Goal: Task Accomplishment & Management: Use online tool/utility

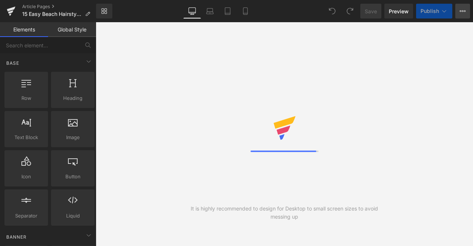
click at [463, 14] on button "View Live Page View with current Template Save Template to Library Schedule Pub…" at bounding box center [462, 11] width 15 height 15
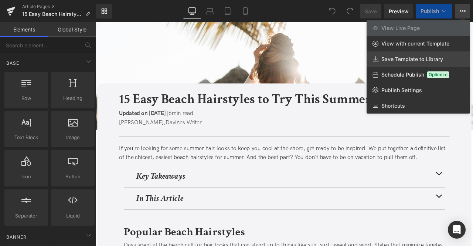
click at [385, 61] on span "Save Template to Library" at bounding box center [412, 59] width 62 height 7
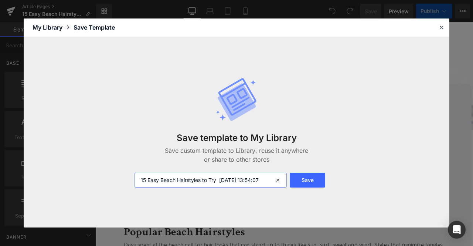
click at [140, 180] on input "15 Easy Beach Hairstyles to Try 2025-08-19 13:54:07" at bounding box center [210, 180] width 152 height 15
type input "FOR CA: 15 Easy Beach Hairstyles to Try 2025-08-19 13:54:07"
click at [306, 175] on button "Save" at bounding box center [307, 180] width 35 height 15
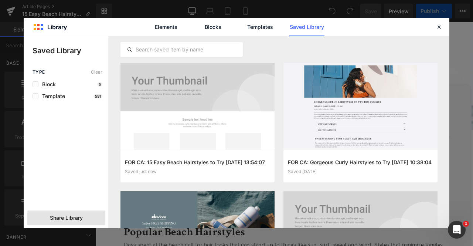
click at [77, 215] on span "Share Library" at bounding box center [66, 217] width 33 height 7
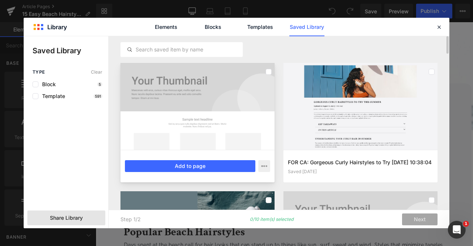
click at [255, 85] on div at bounding box center [197, 106] width 154 height 87
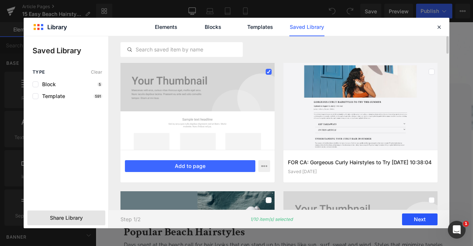
click at [415, 224] on button "Next" at bounding box center [419, 219] width 35 height 12
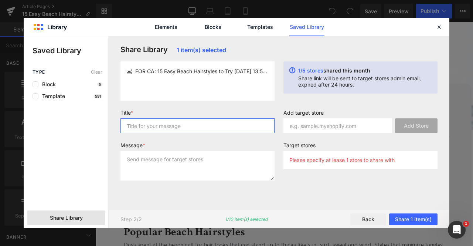
click at [178, 124] on input "text" at bounding box center [197, 125] width 154 height 15
type input "for liv"
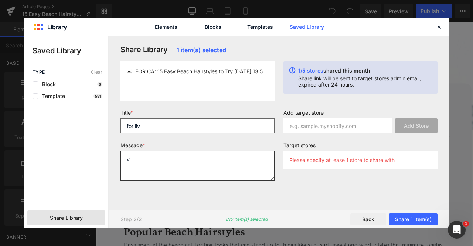
type textarea "v"
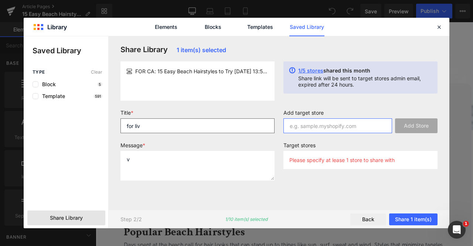
paste input "Davines-canada.myshopify.com"
type input "Davines-canada.myshopify.com"
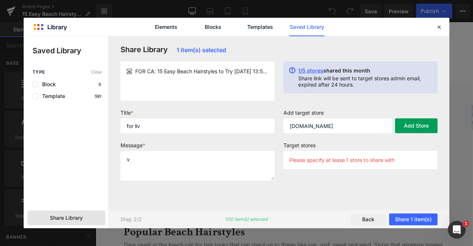
click at [412, 125] on button "Add Store" at bounding box center [416, 125] width 42 height 15
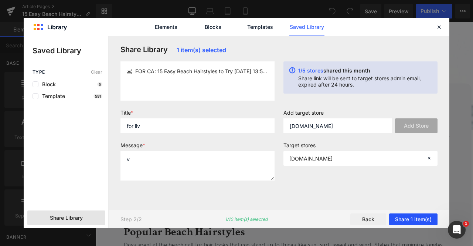
click at [416, 214] on button "Share 1 item(s)" at bounding box center [413, 219] width 48 height 12
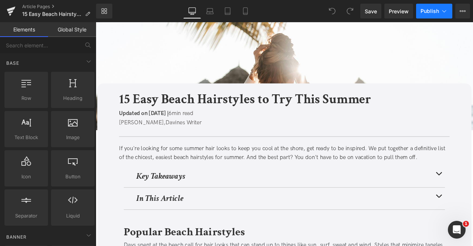
click at [439, 14] on button "Publish" at bounding box center [434, 11] width 36 height 15
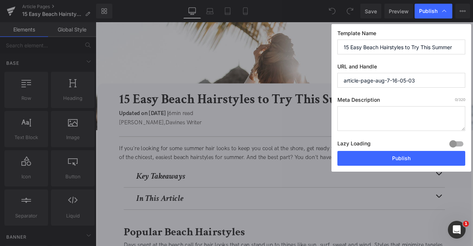
click at [395, 45] on input "15 Easy Beach Hairstyles to Try This Summer" at bounding box center [401, 47] width 128 height 15
paste input "/15-easy-beach-hairstyles"
type input "15-easy-beach-hairstyles"
click at [364, 110] on textarea at bounding box center [401, 118] width 128 height 25
paste textarea "Explore 15 easy beach hairstyles perfect for summer with styling tips and vacat…"
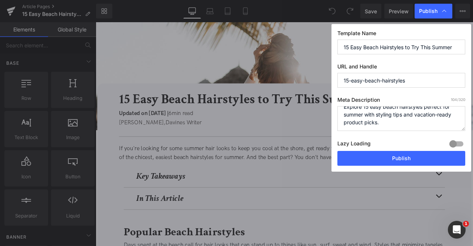
scroll to position [7, 0]
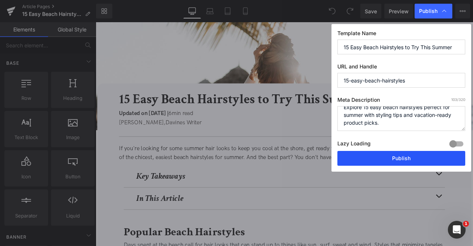
type textarea "Explore 15 easy beach hairstyles perfect for summer with styling tips and vacat…"
click at [389, 158] on button "Publish" at bounding box center [401, 158] width 128 height 15
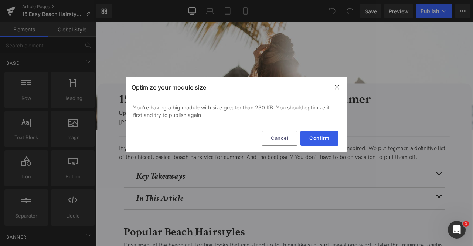
click at [311, 134] on button "Confirm" at bounding box center [319, 138] width 38 height 15
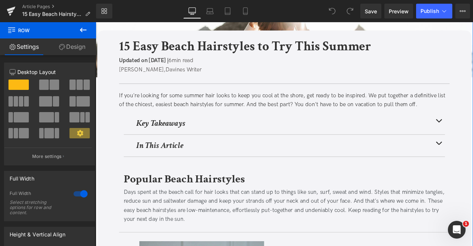
scroll to position [0, 0]
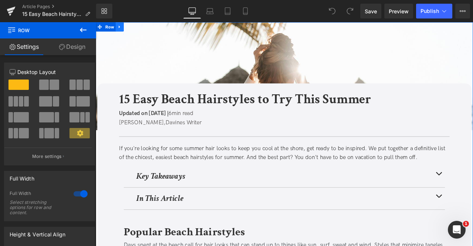
click at [123, 25] on icon at bounding box center [124, 28] width 5 height 6
click at [134, 26] on icon at bounding box center [133, 28] width 5 height 6
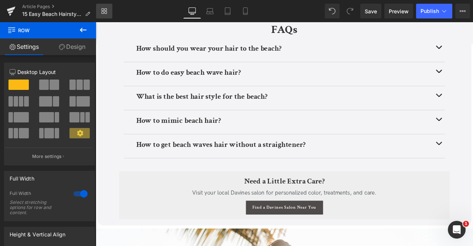
scroll to position [3345, 0]
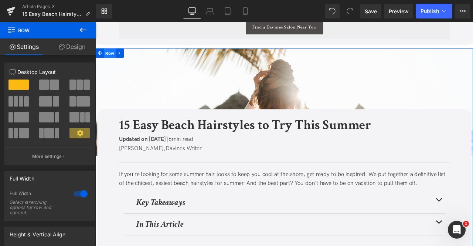
click at [112, 59] on span "Row" at bounding box center [112, 58] width 14 height 11
drag, startPoint x: 74, startPoint y: 52, endPoint x: 52, endPoint y: 77, distance: 33.0
click at [74, 52] on link "Design" at bounding box center [72, 46] width 48 height 17
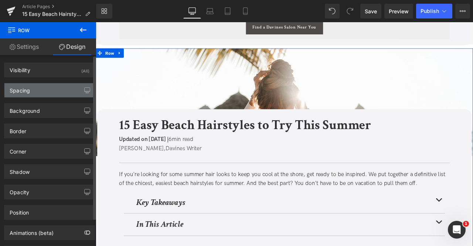
click at [47, 86] on div "Spacing" at bounding box center [49, 90] width 90 height 14
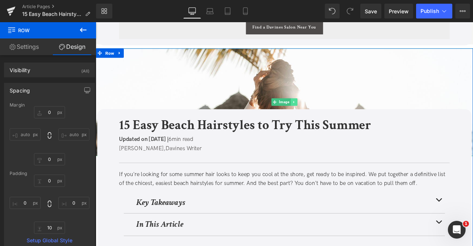
click at [330, 115] on icon at bounding box center [330, 117] width 4 height 4
click at [334, 115] on icon at bounding box center [335, 117] width 4 height 4
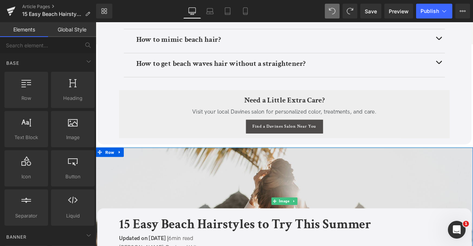
scroll to position [3338, 0]
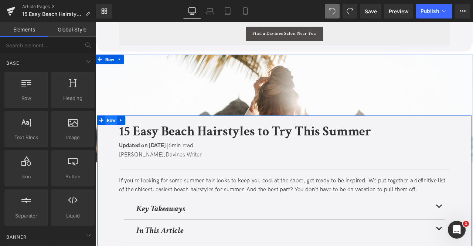
click at [110, 139] on span "Row" at bounding box center [114, 138] width 14 height 11
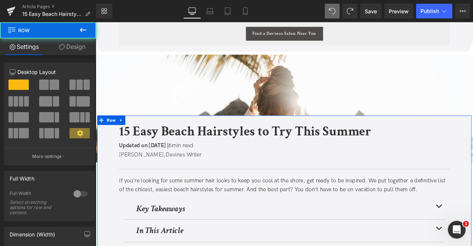
click at [68, 43] on link "Design" at bounding box center [72, 46] width 48 height 17
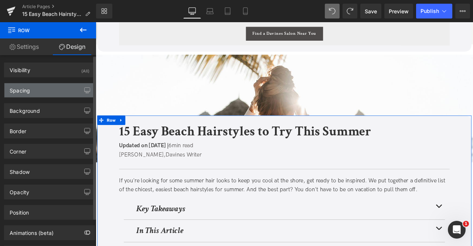
click at [45, 91] on div "Spacing" at bounding box center [49, 90] width 90 height 14
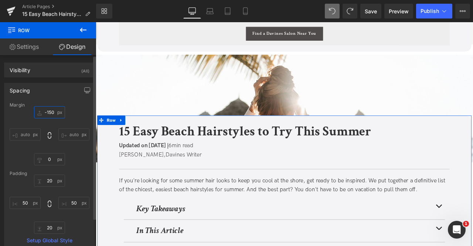
click at [45, 112] on input "text" at bounding box center [49, 112] width 31 height 12
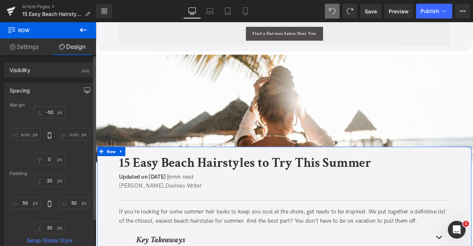
click at [85, 91] on icon "button" at bounding box center [88, 91] width 6 height 0
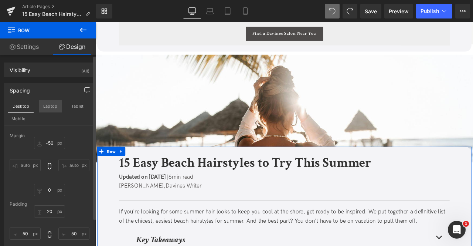
click at [46, 107] on button "Laptop" at bounding box center [50, 106] width 23 height 13
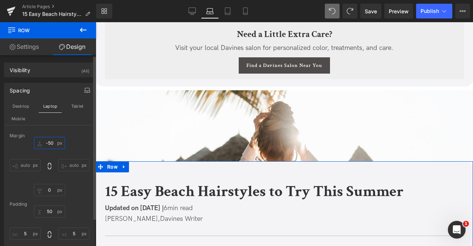
click at [50, 141] on input "-50" at bounding box center [49, 143] width 31 height 12
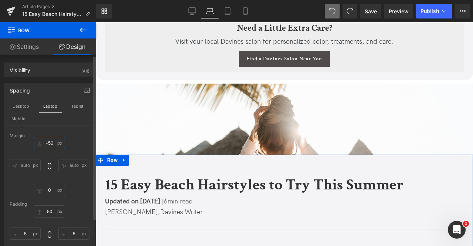
scroll to position [3142, 0]
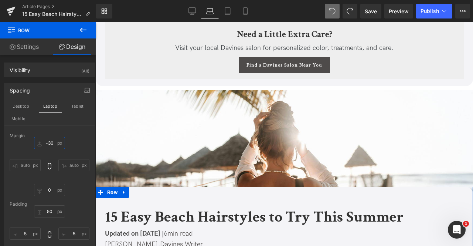
type input "-30"
click at [84, 86] on button "button" at bounding box center [87, 90] width 12 height 14
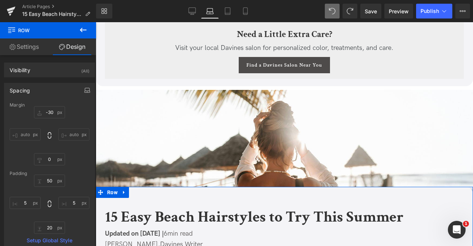
click at [81, 95] on button "button" at bounding box center [87, 90] width 12 height 14
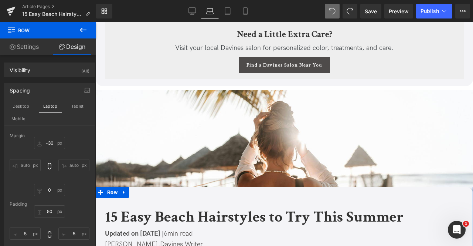
click at [62, 108] on div "Desktop Laptop Tablet Mobile" at bounding box center [49, 112] width 90 height 25
click at [75, 108] on button "Tablet" at bounding box center [77, 106] width 21 height 13
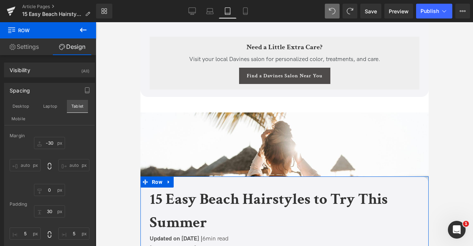
scroll to position [2554, 0]
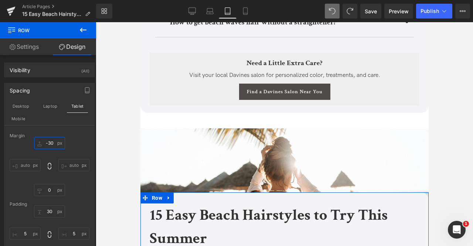
click at [49, 143] on input "-30" at bounding box center [49, 143] width 31 height 12
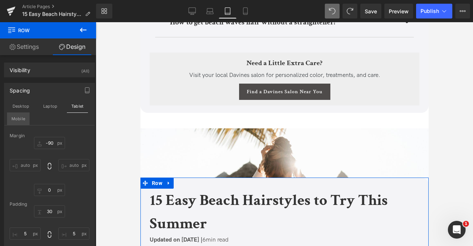
click at [14, 119] on button "Mobile" at bounding box center [18, 118] width 23 height 13
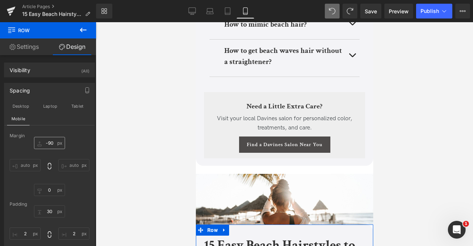
scroll to position [4317, 0]
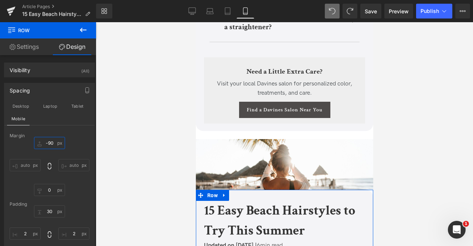
click at [51, 142] on input "-90" at bounding box center [49, 143] width 31 height 12
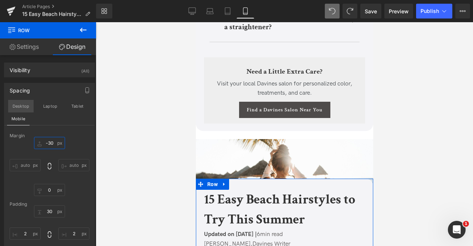
type input "-30"
click at [29, 105] on button "Desktop" at bounding box center [20, 106] width 25 height 13
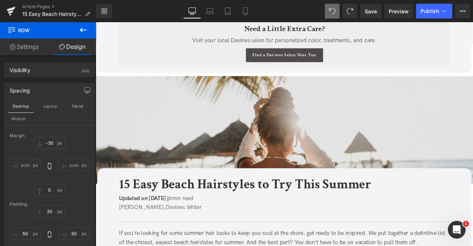
scroll to position [3312, 0]
click at [362, 110] on img at bounding box center [319, 150] width 447 height 128
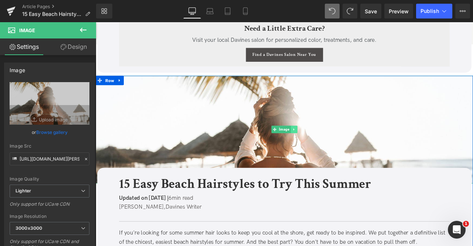
click at [330, 150] on icon at bounding box center [330, 149] width 4 height 4
click at [334, 150] on icon at bounding box center [335, 149] width 4 height 4
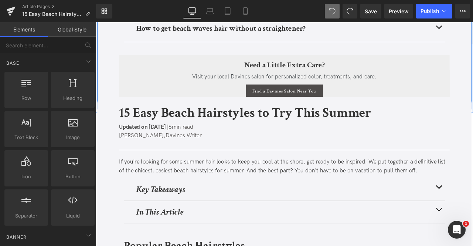
scroll to position [3273, 0]
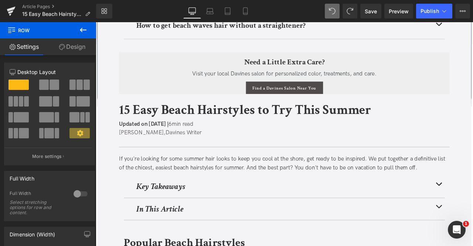
click at [82, 54] on link "Design" at bounding box center [72, 46] width 48 height 17
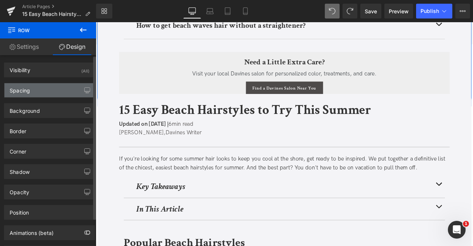
click at [40, 93] on div "Spacing" at bounding box center [49, 90] width 90 height 14
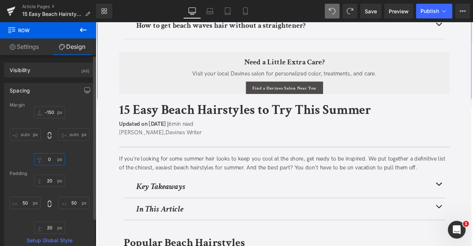
click at [50, 157] on input "text" at bounding box center [49, 159] width 31 height 12
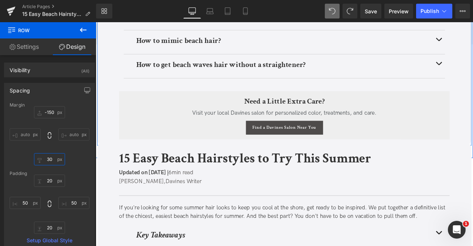
scroll to position [3227, 0]
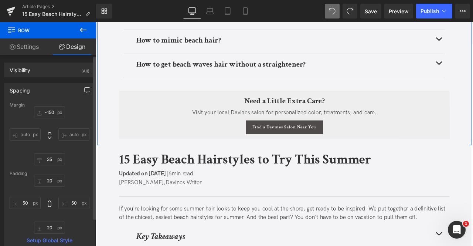
click at [84, 92] on icon "button" at bounding box center [87, 90] width 6 height 6
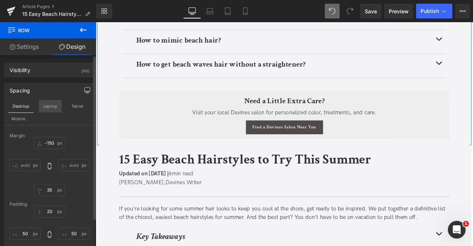
click at [52, 104] on button "Laptop" at bounding box center [50, 106] width 23 height 13
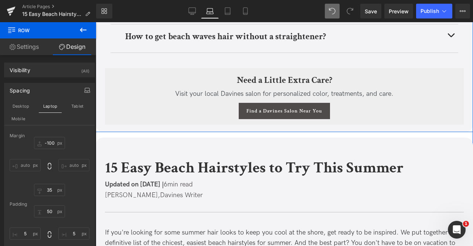
scroll to position [3097, 0]
click at [51, 194] on input "35" at bounding box center [49, 190] width 31 height 12
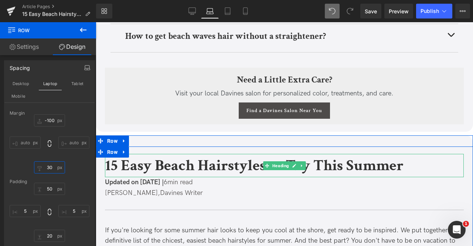
scroll to position [3153, 0]
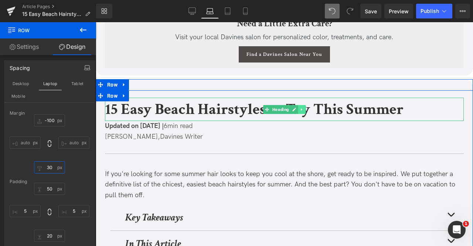
type input "30"
click at [303, 114] on link at bounding box center [302, 109] width 8 height 9
click at [304, 111] on icon at bounding box center [306, 109] width 4 height 4
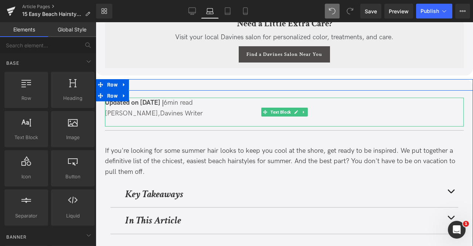
click at [303, 115] on link at bounding box center [304, 112] width 8 height 9
click at [306, 114] on icon at bounding box center [308, 112] width 4 height 4
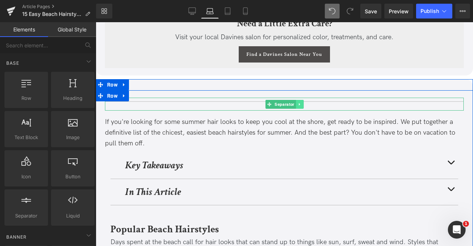
click at [301, 109] on link at bounding box center [300, 104] width 8 height 9
click at [302, 106] on icon at bounding box center [304, 104] width 4 height 4
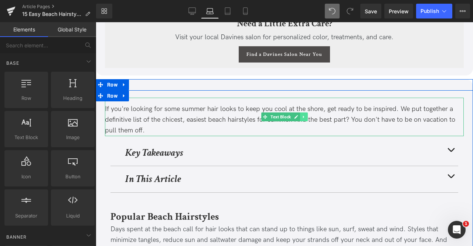
click at [302, 119] on icon at bounding box center [304, 117] width 4 height 4
click at [307, 119] on icon at bounding box center [308, 117] width 4 height 4
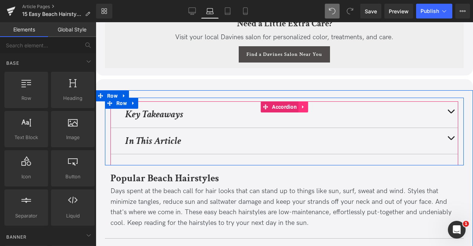
click at [304, 110] on icon at bounding box center [303, 107] width 5 height 6
click at [307, 110] on icon at bounding box center [308, 107] width 5 height 6
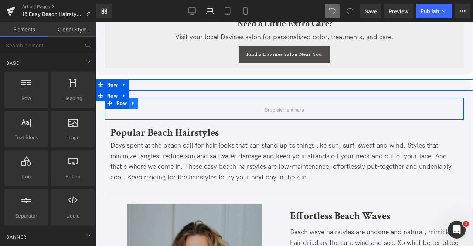
click at [131, 106] on icon at bounding box center [133, 104] width 5 height 6
click at [154, 106] on icon at bounding box center [152, 103] width 5 height 5
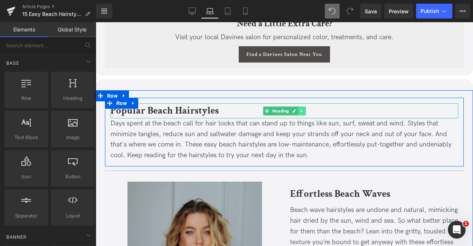
click at [302, 113] on icon at bounding box center [302, 111] width 4 height 4
click at [304, 113] on icon at bounding box center [306, 111] width 4 height 4
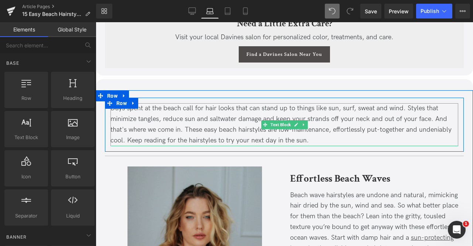
click at [307, 133] on div "Days spent at the beach call for hair looks that can stand up to things like su…" at bounding box center [284, 124] width 348 height 42
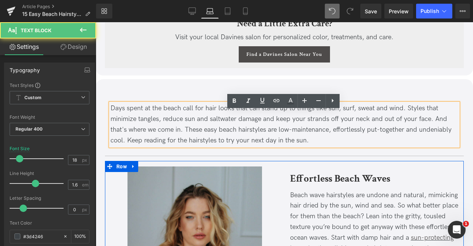
click at [294, 174] on div "Effortless Beach Waves Heading Beach wave hairstyles are undone and natural, mi…" at bounding box center [375, 233] width 180 height 134
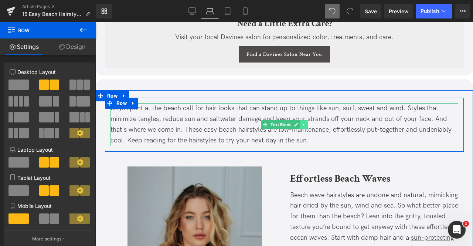
click at [302, 127] on icon at bounding box center [304, 124] width 4 height 4
click at [306, 127] on icon at bounding box center [308, 124] width 4 height 4
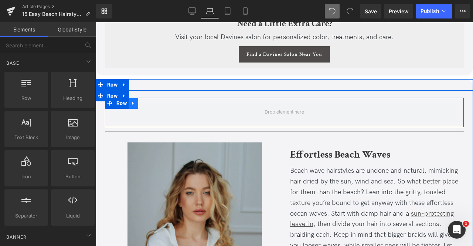
click at [133, 106] on icon at bounding box center [133, 104] width 5 height 6
click at [151, 106] on icon at bounding box center [152, 103] width 5 height 5
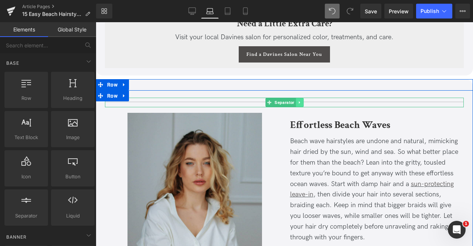
click at [297, 105] on icon at bounding box center [299, 102] width 4 height 4
click at [302, 105] on icon at bounding box center [304, 102] width 4 height 4
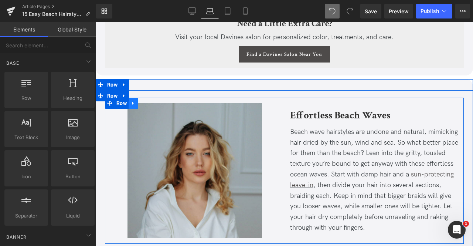
click at [133, 106] on icon at bounding box center [133, 104] width 5 height 6
click at [150, 106] on icon at bounding box center [152, 103] width 5 height 5
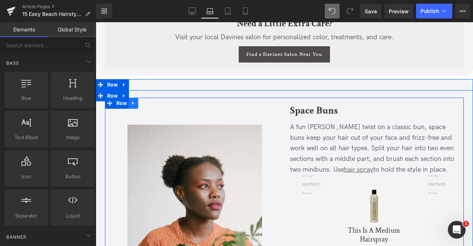
click at [132, 106] on icon at bounding box center [133, 104] width 5 height 6
click at [148, 109] on link at bounding box center [153, 103] width 10 height 11
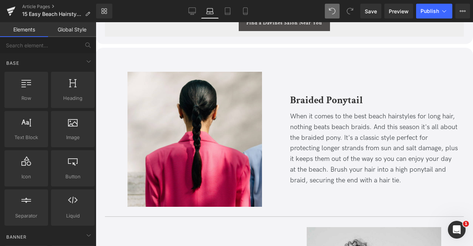
scroll to position [3159, 0]
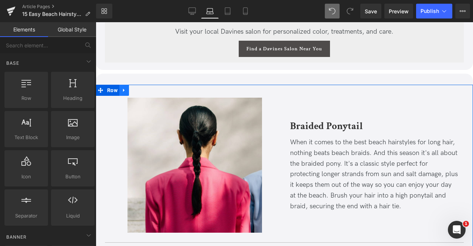
click at [124, 93] on icon at bounding box center [124, 91] width 5 height 6
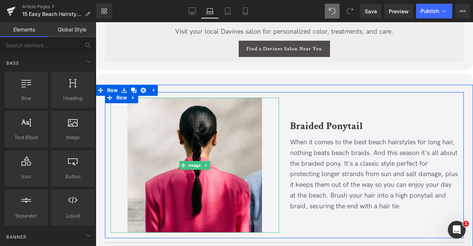
click at [117, 116] on div at bounding box center [194, 165] width 168 height 134
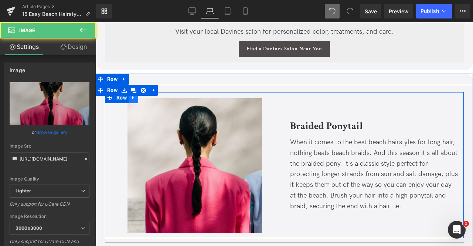
click at [129, 103] on link at bounding box center [134, 97] width 10 height 11
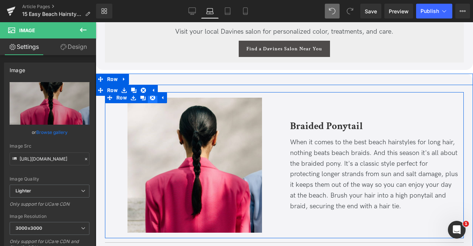
click at [154, 100] on icon at bounding box center [152, 97] width 5 height 5
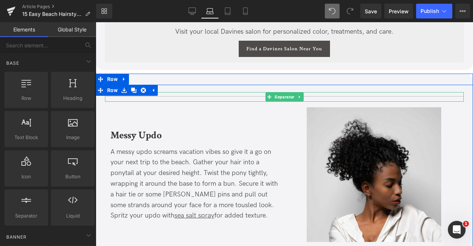
click at [299, 99] on icon at bounding box center [299, 97] width 4 height 4
click at [302, 99] on icon at bounding box center [304, 97] width 4 height 4
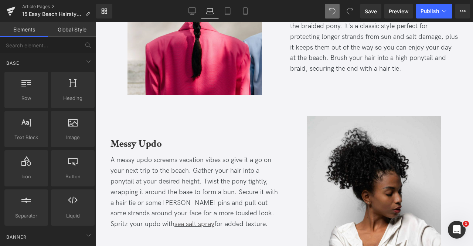
scroll to position [737, 0]
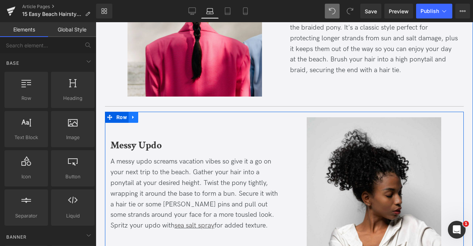
click at [135, 119] on link at bounding box center [134, 117] width 10 height 11
click at [148, 115] on link at bounding box center [153, 117] width 10 height 11
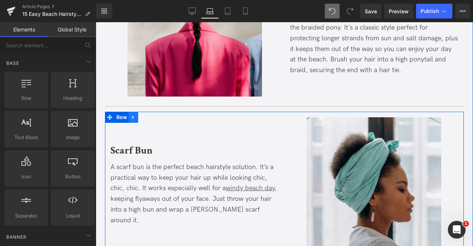
click at [135, 115] on link at bounding box center [134, 117] width 10 height 11
click at [151, 115] on icon at bounding box center [152, 117] width 5 height 5
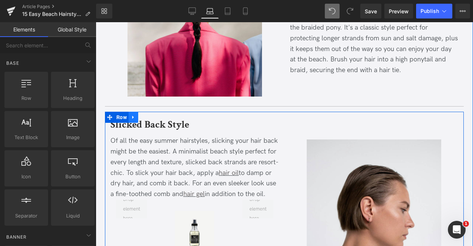
click at [135, 114] on link at bounding box center [134, 117] width 10 height 11
click at [151, 116] on icon at bounding box center [152, 117] width 5 height 5
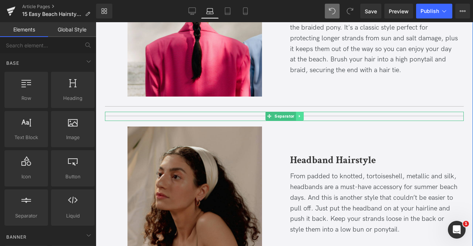
click at [298, 117] on icon at bounding box center [299, 116] width 4 height 4
click at [302, 116] on icon at bounding box center [304, 116] width 4 height 4
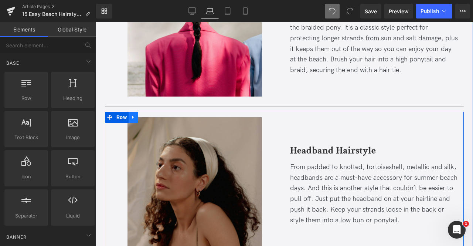
click at [132, 118] on icon at bounding box center [133, 117] width 5 height 6
click at [153, 115] on icon at bounding box center [152, 117] width 5 height 5
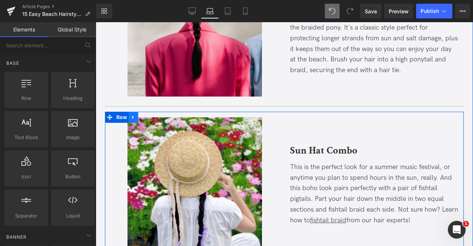
click at [132, 115] on icon at bounding box center [132, 116] width 1 height 3
click at [150, 117] on icon at bounding box center [152, 117] width 5 height 5
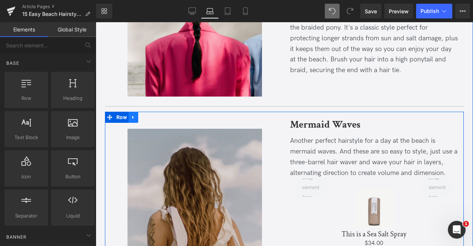
click at [132, 116] on icon at bounding box center [132, 116] width 1 height 3
click at [153, 115] on icon at bounding box center [152, 117] width 5 height 5
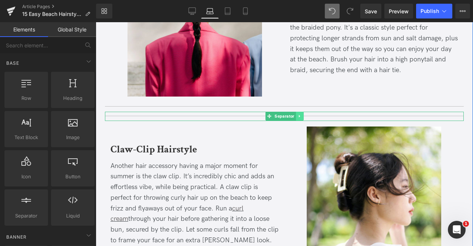
click at [300, 116] on icon at bounding box center [299, 116] width 4 height 4
click at [302, 116] on icon at bounding box center [304, 116] width 4 height 4
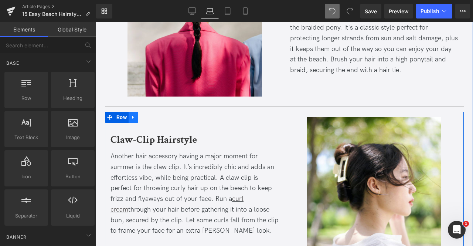
click at [133, 114] on icon at bounding box center [133, 117] width 5 height 6
click at [151, 115] on icon at bounding box center [152, 117] width 5 height 5
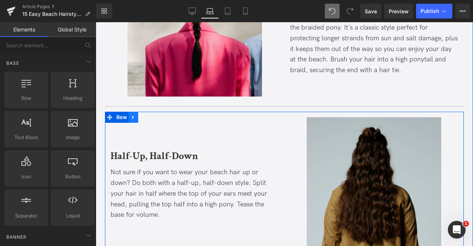
click at [134, 114] on icon at bounding box center [133, 117] width 5 height 6
click at [152, 115] on icon at bounding box center [152, 117] width 5 height 5
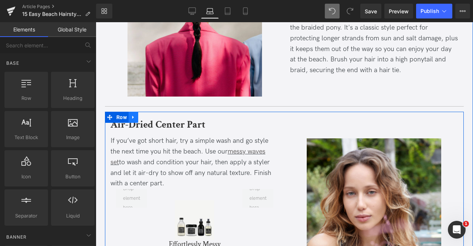
click at [134, 116] on icon at bounding box center [133, 117] width 5 height 6
click at [149, 117] on link at bounding box center [153, 117] width 10 height 11
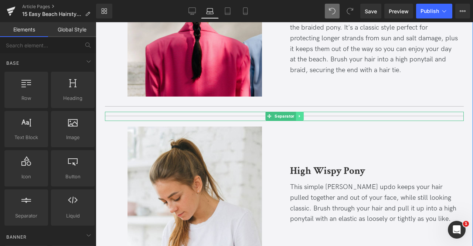
click at [299, 114] on icon at bounding box center [299, 116] width 4 height 4
click at [302, 116] on icon at bounding box center [304, 116] width 4 height 4
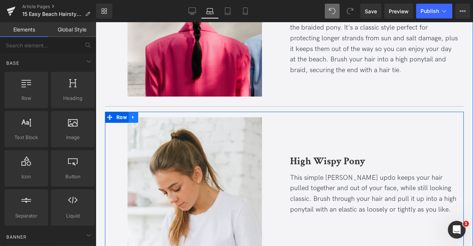
click at [129, 116] on link at bounding box center [134, 117] width 10 height 11
click at [150, 117] on icon at bounding box center [152, 117] width 5 height 6
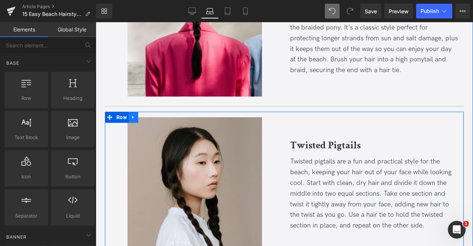
click at [132, 116] on icon at bounding box center [132, 116] width 1 height 3
click at [155, 116] on link at bounding box center [153, 117] width 10 height 11
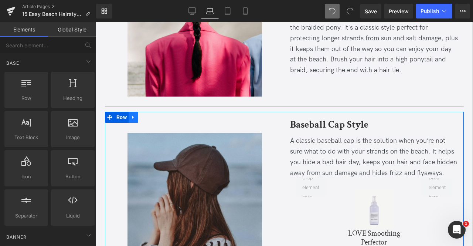
click at [132, 116] on icon at bounding box center [132, 116] width 1 height 3
click at [148, 116] on link at bounding box center [153, 117] width 10 height 11
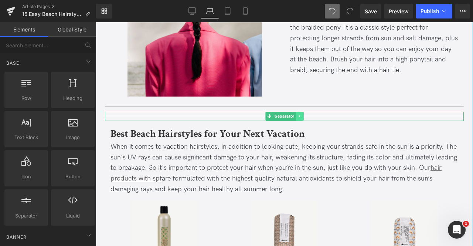
click at [297, 115] on icon at bounding box center [299, 116] width 4 height 4
click at [302, 116] on icon at bounding box center [304, 116] width 4 height 4
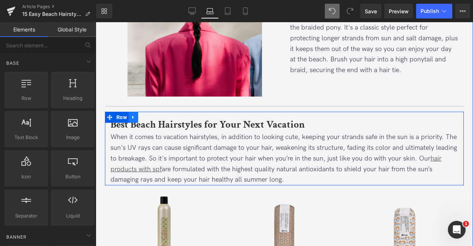
click at [135, 118] on link at bounding box center [134, 117] width 10 height 11
click at [151, 116] on icon at bounding box center [152, 117] width 5 height 6
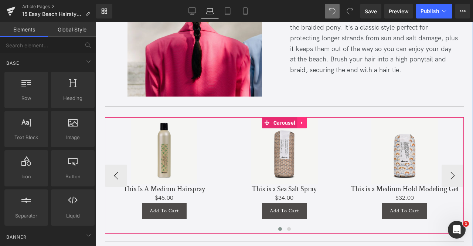
click at [298, 121] on link at bounding box center [302, 122] width 10 height 11
click at [302, 122] on link at bounding box center [307, 122] width 10 height 11
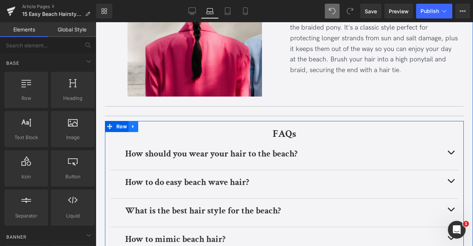
click at [132, 126] on icon at bounding box center [132, 126] width 1 height 3
click at [148, 126] on link at bounding box center [153, 126] width 10 height 11
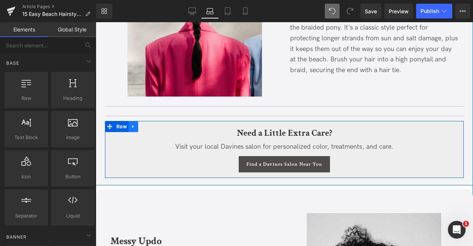
click at [131, 122] on link at bounding box center [134, 126] width 10 height 11
click at [151, 125] on icon at bounding box center [152, 126] width 5 height 5
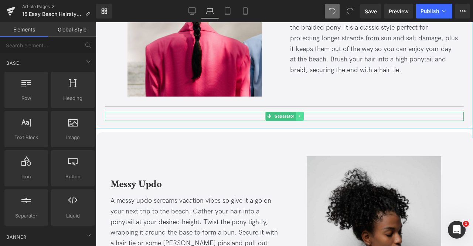
click at [299, 115] on icon at bounding box center [299, 116] width 4 height 4
click at [302, 115] on icon at bounding box center [304, 116] width 4 height 4
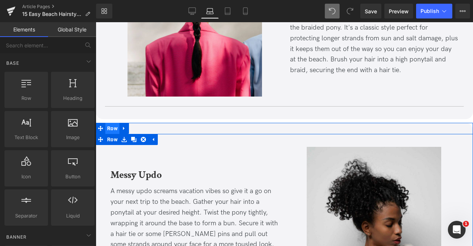
click at [110, 127] on span "Row" at bounding box center [112, 128] width 14 height 11
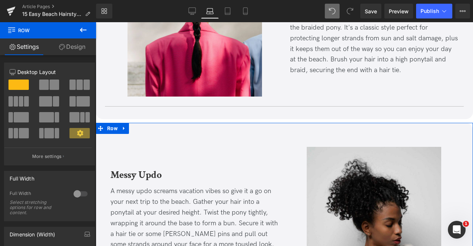
drag, startPoint x: 64, startPoint y: 48, endPoint x: 63, endPoint y: 63, distance: 15.6
click at [64, 48] on link "Design" at bounding box center [72, 46] width 48 height 17
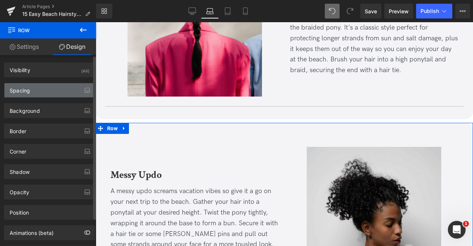
click at [61, 86] on div "Spacing" at bounding box center [49, 90] width 90 height 14
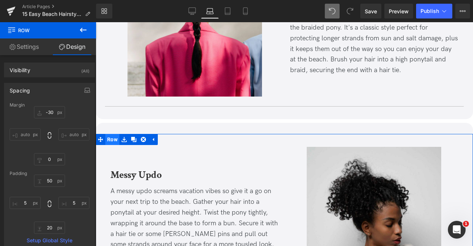
click at [111, 134] on span "Row" at bounding box center [112, 139] width 14 height 11
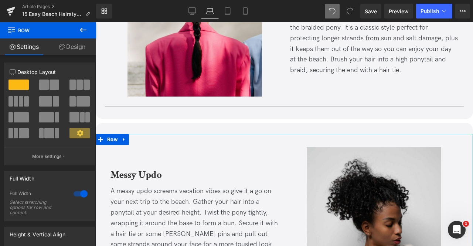
click at [65, 47] on link "Design" at bounding box center [72, 46] width 48 height 17
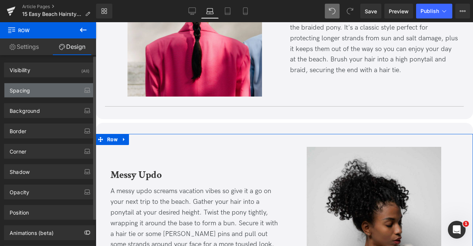
click at [60, 86] on div "Spacing" at bounding box center [49, 90] width 90 height 14
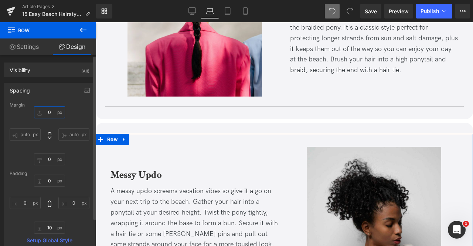
click at [50, 115] on input "0" at bounding box center [49, 112] width 31 height 12
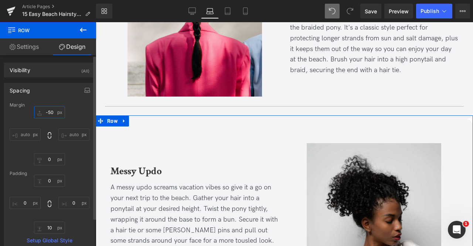
type input "-50"
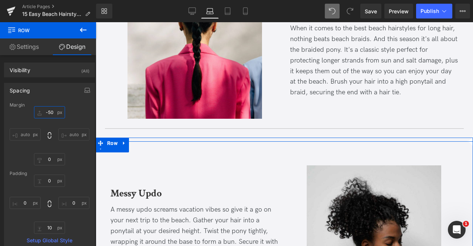
scroll to position [724, 0]
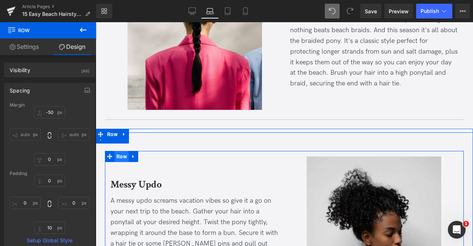
click at [121, 155] on span "Row" at bounding box center [122, 156] width 14 height 11
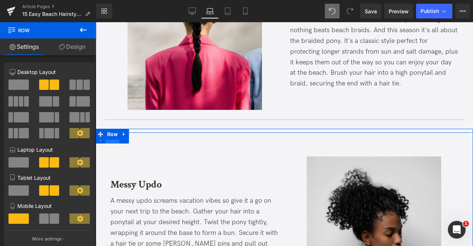
click at [111, 142] on span "Row" at bounding box center [112, 137] width 14 height 11
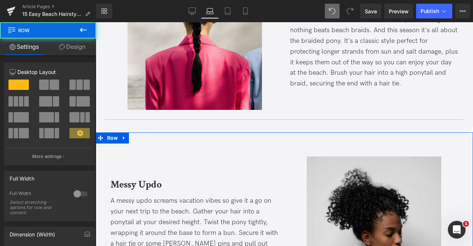
click at [78, 46] on link "Design" at bounding box center [72, 46] width 48 height 17
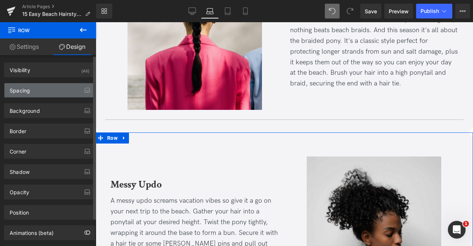
click at [47, 90] on div "Spacing" at bounding box center [49, 90] width 90 height 14
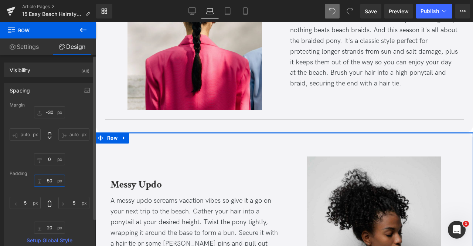
click at [48, 178] on input "50" at bounding box center [49, 180] width 31 height 12
type input "0"
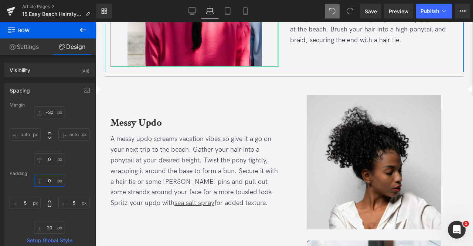
scroll to position [768, 0]
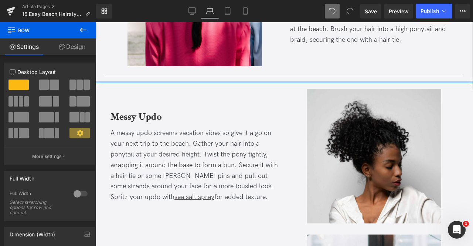
drag, startPoint x: 194, startPoint y: 80, endPoint x: 192, endPoint y: 75, distance: 5.8
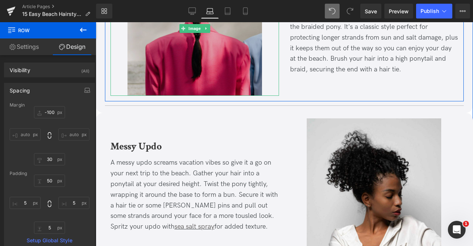
scroll to position [698, 0]
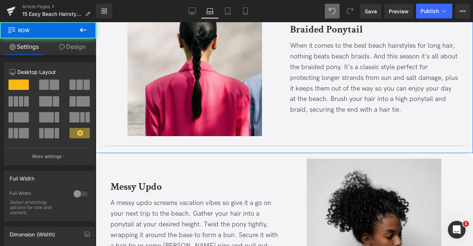
click at [69, 45] on link "Design" at bounding box center [72, 46] width 48 height 17
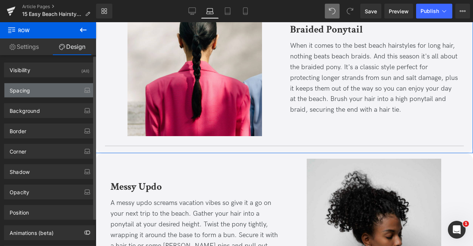
click at [54, 89] on div "Spacing" at bounding box center [49, 90] width 90 height 14
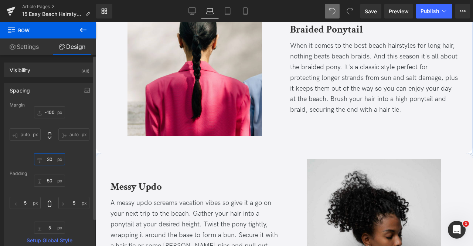
click at [53, 155] on input "30" at bounding box center [49, 159] width 31 height 12
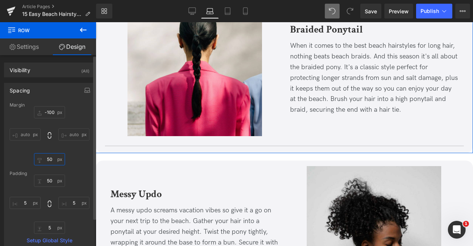
type input "5"
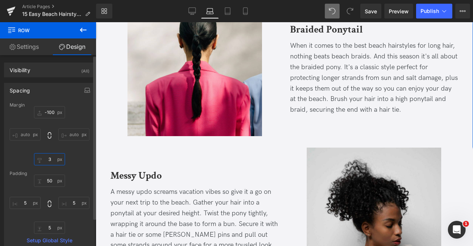
type input "30"
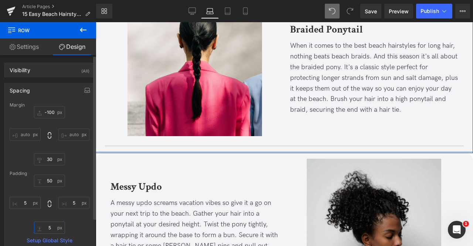
click at [54, 229] on input "5" at bounding box center [49, 227] width 31 height 12
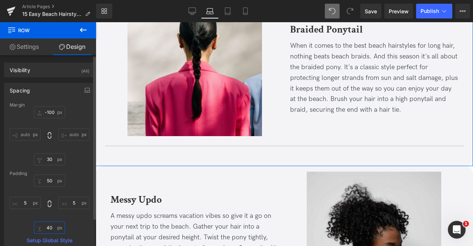
type input "4"
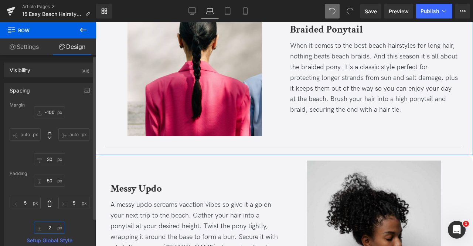
type input "20"
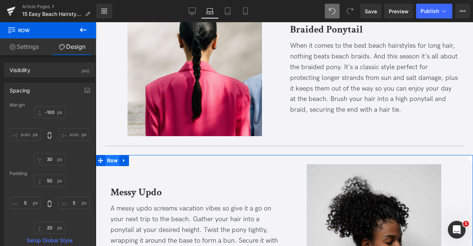
click at [112, 157] on span "Row" at bounding box center [112, 160] width 14 height 11
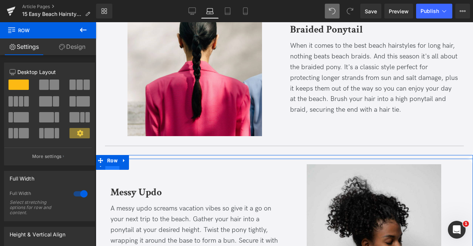
click at [109, 166] on span "Row" at bounding box center [112, 164] width 14 height 11
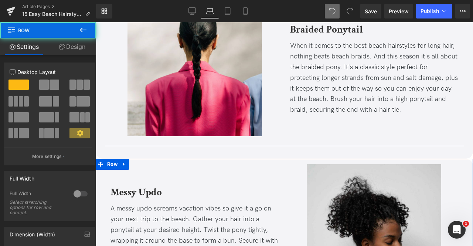
click at [72, 49] on link "Design" at bounding box center [72, 46] width 48 height 17
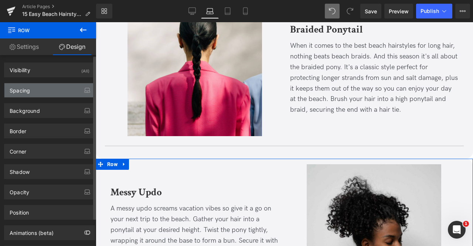
click at [62, 95] on div "Spacing" at bounding box center [49, 90] width 90 height 14
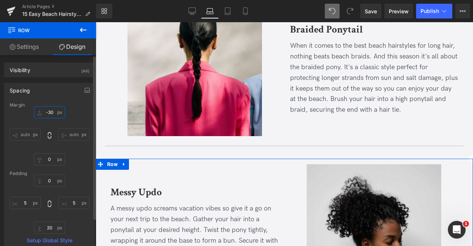
click at [49, 112] on input "-30" at bounding box center [49, 112] width 31 height 12
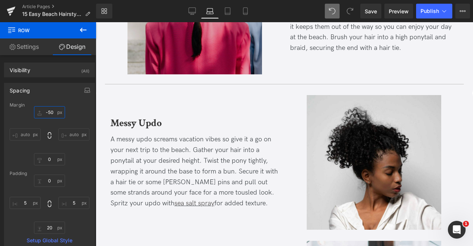
scroll to position [719, 0]
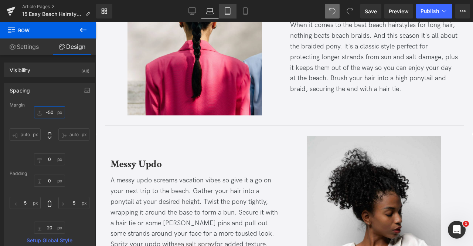
type input "-50"
click at [223, 14] on link "Tablet" at bounding box center [228, 11] width 18 height 15
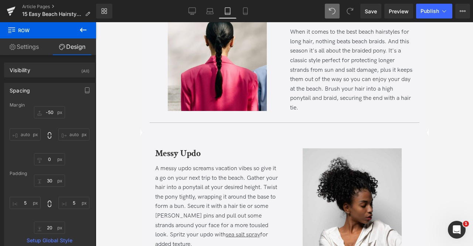
scroll to position [635, 0]
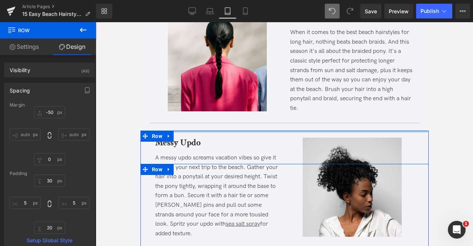
drag, startPoint x: 211, startPoint y: 138, endPoint x: 209, endPoint y: 126, distance: 12.0
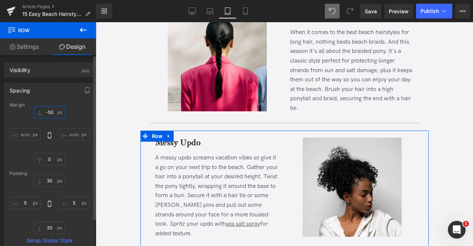
click at [48, 113] on input "-50" at bounding box center [49, 112] width 31 height 12
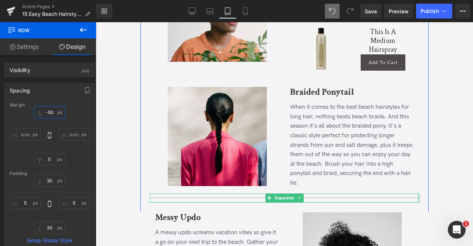
scroll to position [559, 0]
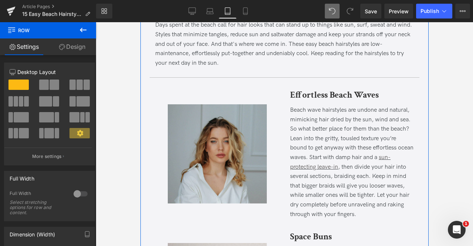
scroll to position [0, 0]
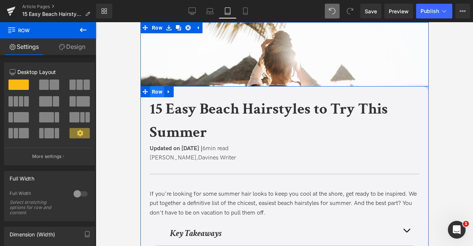
click at [150, 89] on span "Row" at bounding box center [157, 91] width 14 height 11
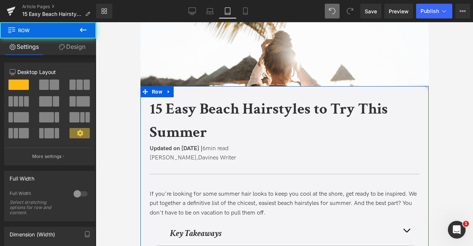
drag, startPoint x: 57, startPoint y: 50, endPoint x: 57, endPoint y: 62, distance: 12.6
click at [57, 50] on link "Design" at bounding box center [72, 46] width 48 height 17
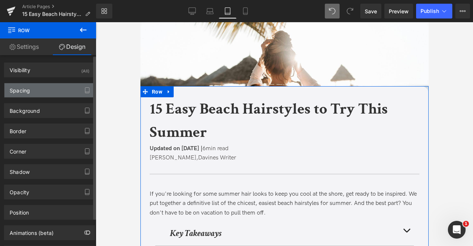
click at [52, 92] on div "Spacing" at bounding box center [49, 90] width 90 height 14
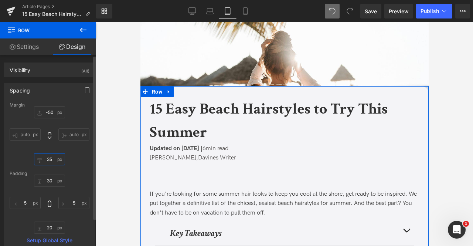
click at [51, 156] on input "35" at bounding box center [49, 159] width 31 height 12
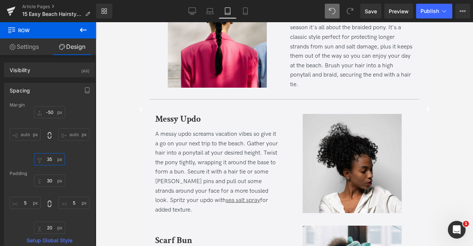
scroll to position [653, 0]
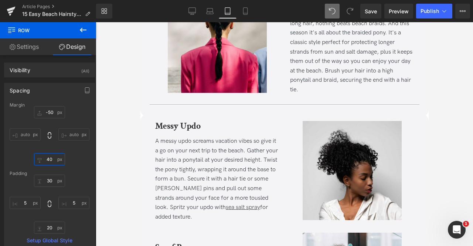
type input "4"
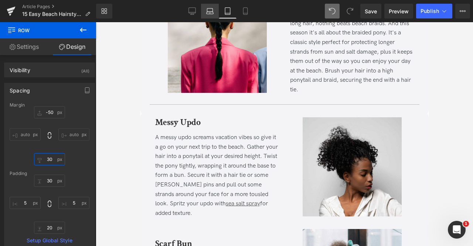
type input "30"
click at [212, 9] on icon at bounding box center [209, 10] width 7 height 7
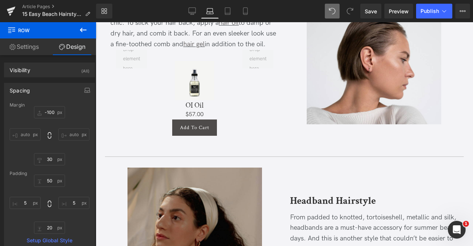
scroll to position [1178, 0]
click at [248, 6] on link "Mobile" at bounding box center [245, 11] width 18 height 15
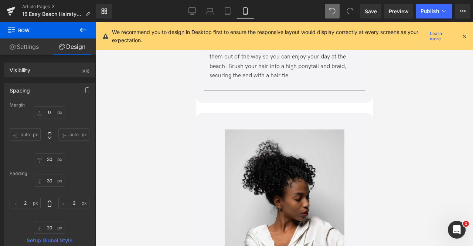
scroll to position [996, 0]
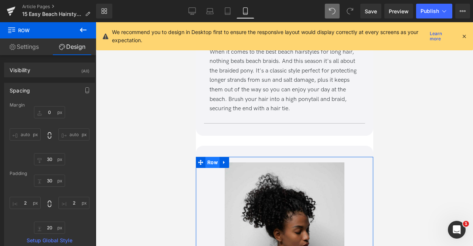
click at [209, 162] on span "Row" at bounding box center [212, 162] width 14 height 11
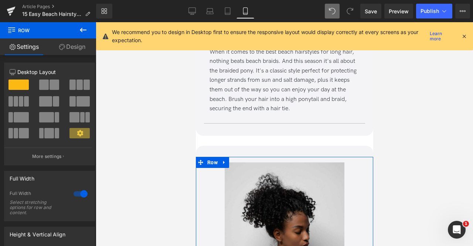
click at [69, 42] on link "Design" at bounding box center [72, 46] width 48 height 17
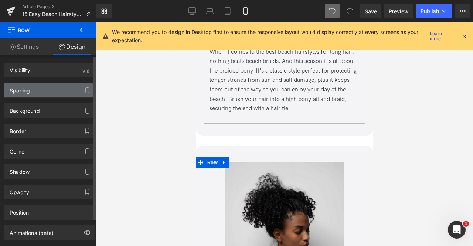
click at [57, 87] on div "Spacing" at bounding box center [49, 90] width 90 height 14
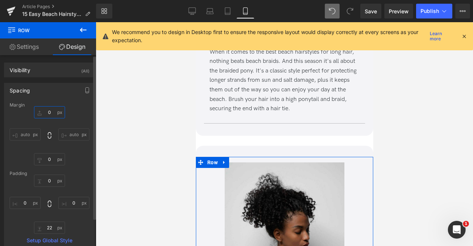
click at [50, 113] on input "text" at bounding box center [49, 112] width 31 height 12
type input "-30"
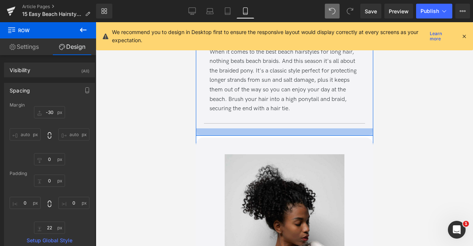
click at [213, 130] on div at bounding box center [283, 131] width 177 height 7
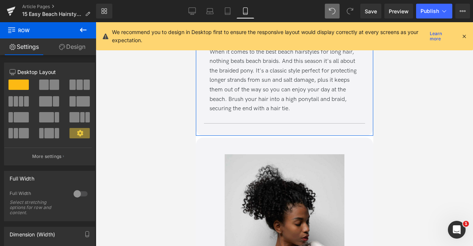
click at [69, 42] on link "Design" at bounding box center [72, 46] width 48 height 17
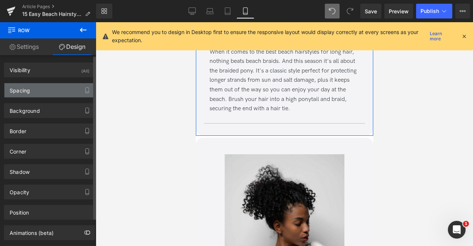
click at [41, 85] on div "Spacing" at bounding box center [49, 90] width 90 height 14
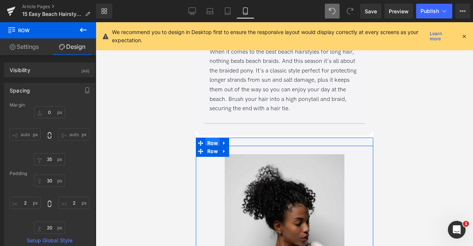
click at [207, 142] on span "Row" at bounding box center [212, 142] width 14 height 11
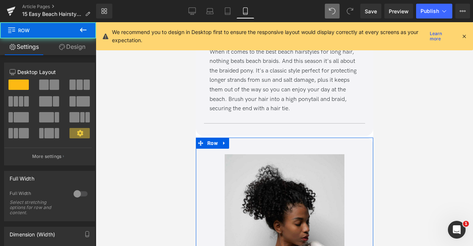
click at [79, 49] on link "Design" at bounding box center [72, 46] width 48 height 17
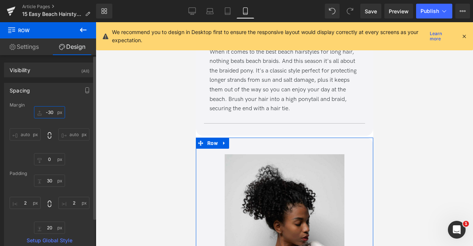
click at [56, 113] on input "-30" at bounding box center [49, 112] width 31 height 12
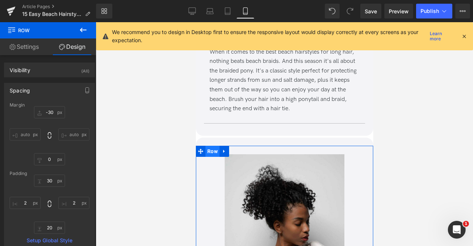
click at [210, 151] on span "Row" at bounding box center [212, 151] width 14 height 11
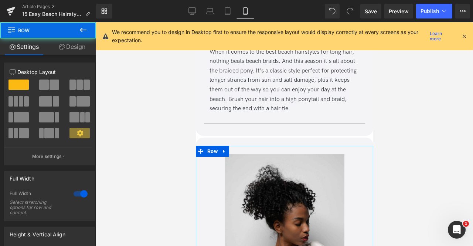
click at [66, 54] on link "Design" at bounding box center [72, 46] width 48 height 17
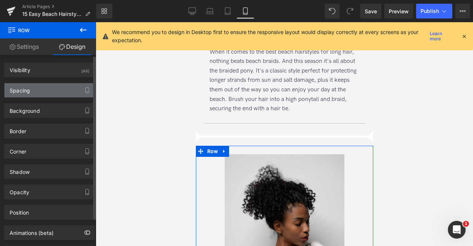
click at [62, 85] on div "Spacing" at bounding box center [49, 90] width 90 height 14
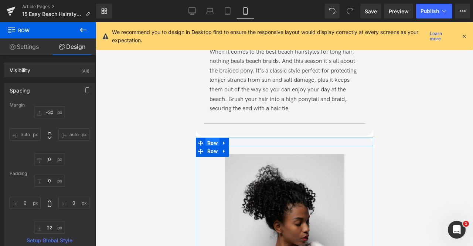
click at [210, 142] on span "Row" at bounding box center [212, 142] width 14 height 11
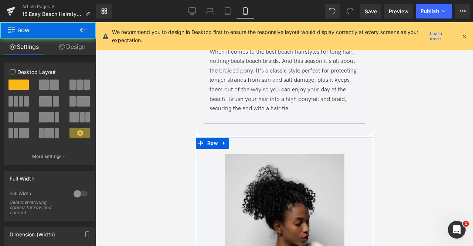
click at [75, 51] on link "Design" at bounding box center [72, 46] width 48 height 17
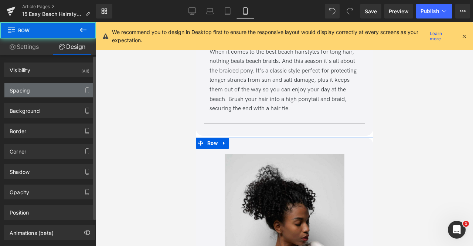
click at [67, 88] on div "Spacing" at bounding box center [49, 90] width 90 height 14
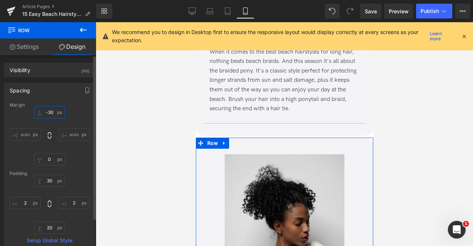
click at [47, 113] on input "-30" at bounding box center [49, 112] width 31 height 12
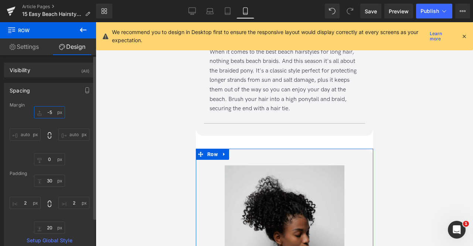
type input "-50"
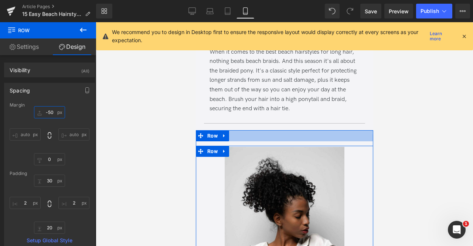
type input "0px"
drag, startPoint x: 238, startPoint y: 133, endPoint x: 239, endPoint y: 111, distance: 21.8
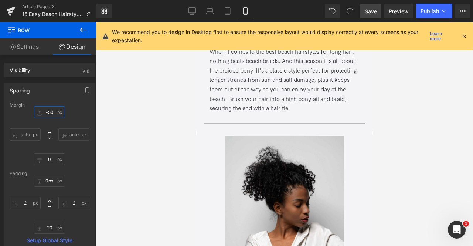
type input "-50"
click at [370, 10] on span "Save" at bounding box center [371, 11] width 12 height 8
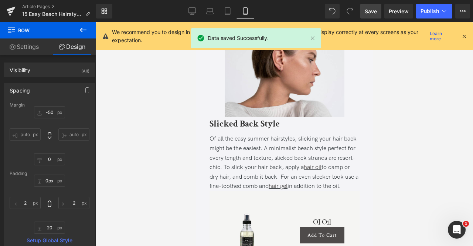
scroll to position [1554, 0]
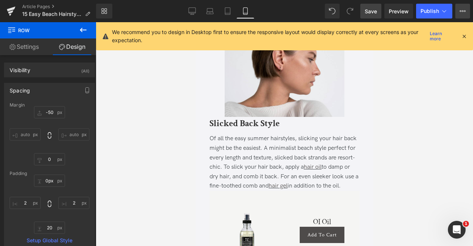
click at [460, 9] on icon at bounding box center [463, 11] width 6 height 6
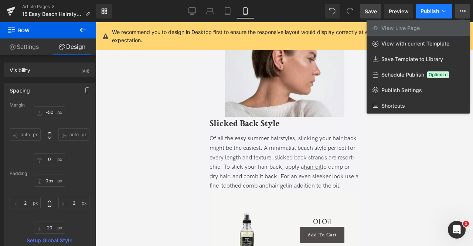
click at [445, 10] on icon at bounding box center [443, 10] width 7 height 7
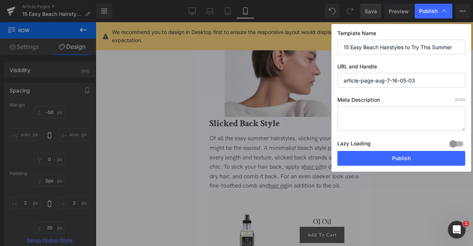
click at [369, 80] on input "article-page-aug-7-16-05-03" at bounding box center [401, 80] width 128 height 15
paste input "/15-easy-beach-hairstyles"
type input "15-easy-beach-hairstyles"
click at [372, 113] on textarea at bounding box center [401, 118] width 128 height 25
paste textarea "Explore 15 easy beach hairstyles perfect for summer with styling tips and vacat…"
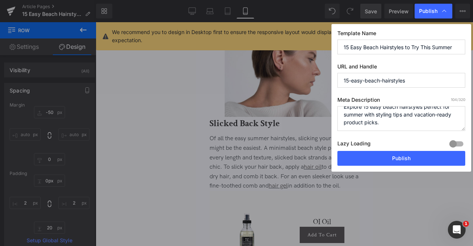
scroll to position [7, 0]
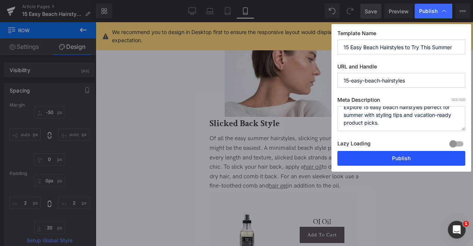
type textarea "Explore 15 easy beach hairstyles perfect for summer with styling tips and vacat…"
click at [399, 161] on button "Publish" at bounding box center [401, 158] width 128 height 15
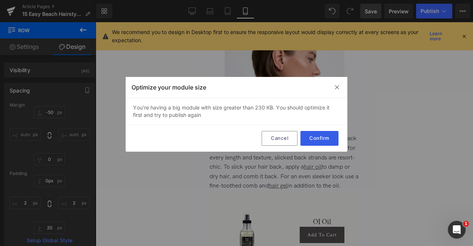
click at [328, 134] on button "Confirm" at bounding box center [319, 138] width 38 height 15
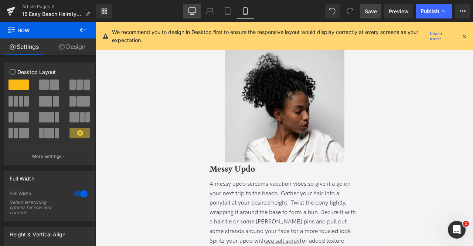
click at [191, 11] on icon at bounding box center [191, 10] width 7 height 7
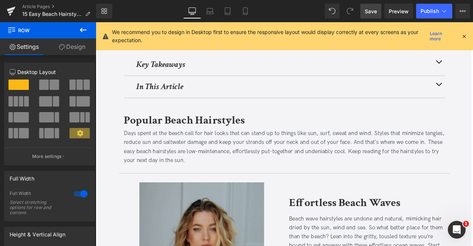
scroll to position [0, 0]
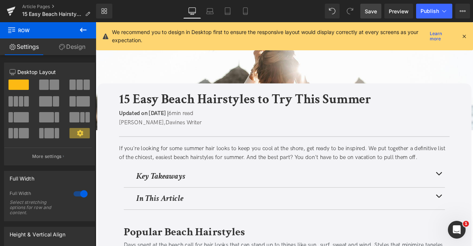
click at [461, 35] on icon at bounding box center [464, 36] width 7 height 7
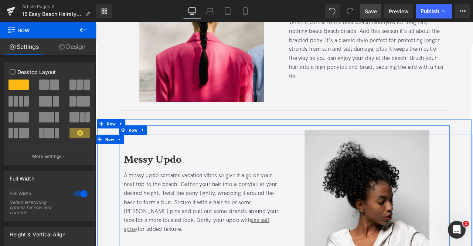
scroll to position [722, 0]
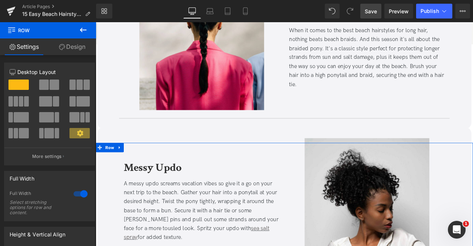
click at [50, 88] on span at bounding box center [55, 84] width 10 height 10
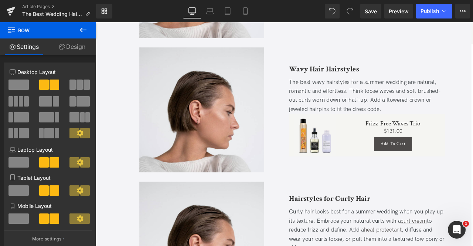
scroll to position [585, 0]
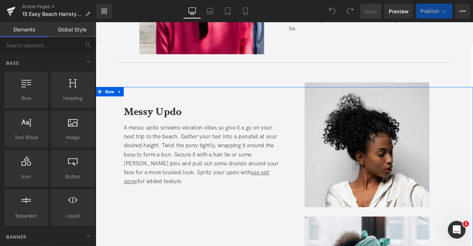
scroll to position [778, 0]
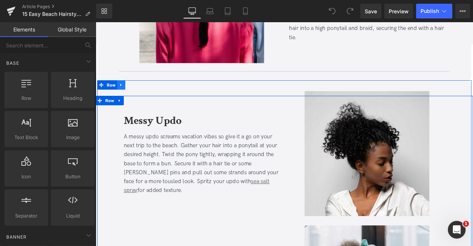
click at [123, 96] on icon at bounding box center [125, 97] width 5 height 6
click at [134, 94] on icon at bounding box center [135, 96] width 5 height 5
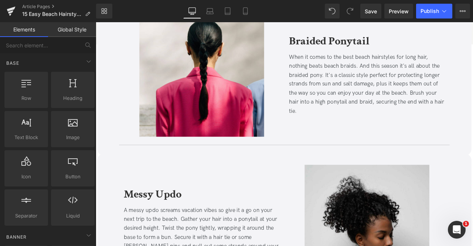
scroll to position [780, 0]
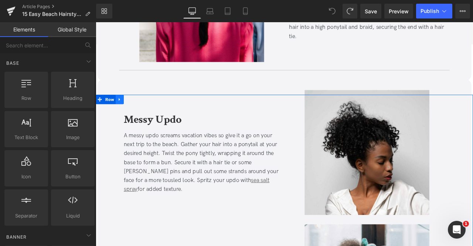
click at [124, 115] on icon at bounding box center [124, 114] width 5 height 6
click at [134, 114] on icon at bounding box center [133, 114] width 5 height 6
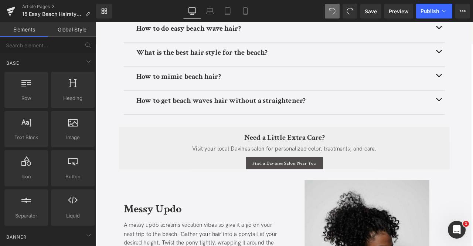
scroll to position [3239, 0]
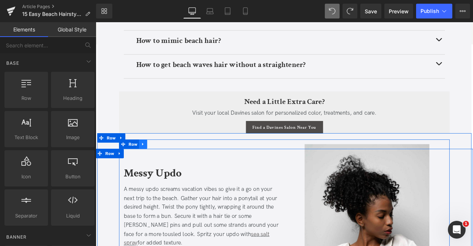
click at [152, 164] on icon at bounding box center [151, 167] width 5 height 6
click at [168, 164] on icon at bounding box center [170, 166] width 5 height 5
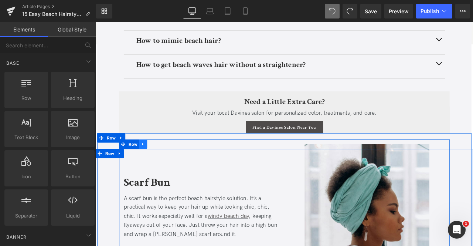
click at [151, 165] on icon at bounding box center [151, 166] width 1 height 3
click at [168, 164] on icon at bounding box center [170, 166] width 5 height 5
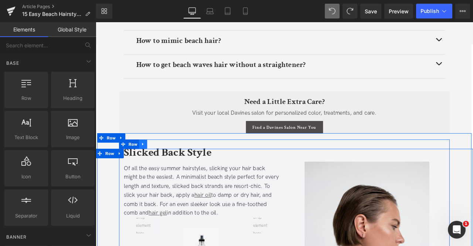
click at [151, 164] on icon at bounding box center [151, 167] width 5 height 6
click at [172, 164] on icon at bounding box center [170, 166] width 5 height 5
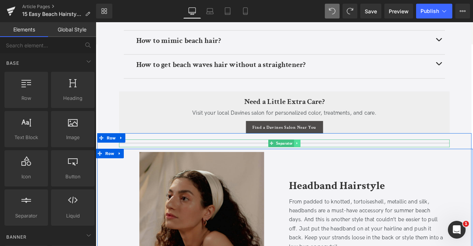
click at [331, 164] on link at bounding box center [335, 165] width 8 height 9
click at [336, 164] on icon at bounding box center [338, 166] width 4 height 4
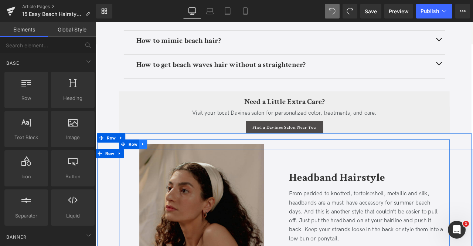
click at [149, 164] on icon at bounding box center [151, 167] width 5 height 6
click at [171, 164] on icon at bounding box center [170, 166] width 5 height 5
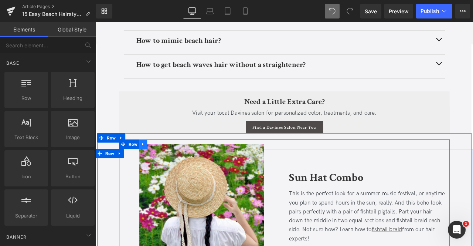
click at [150, 164] on icon at bounding box center [151, 167] width 5 height 6
click at [168, 164] on icon at bounding box center [170, 166] width 5 height 5
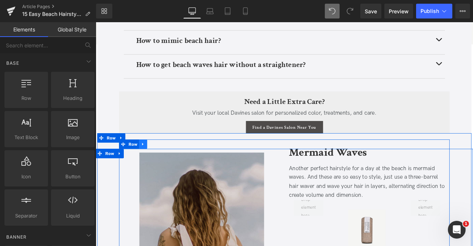
click at [151, 165] on icon at bounding box center [151, 167] width 5 height 6
click at [168, 167] on icon at bounding box center [170, 166] width 5 height 5
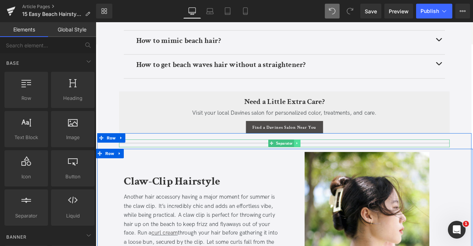
click at [334, 163] on icon at bounding box center [334, 165] width 4 height 4
click at [338, 164] on icon at bounding box center [338, 166] width 4 height 4
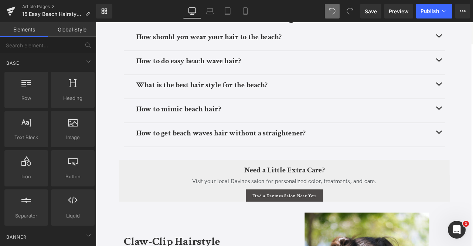
scroll to position [3148, 0]
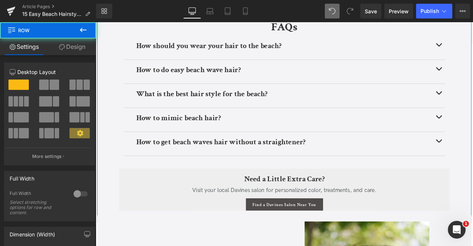
click at [79, 45] on link "Design" at bounding box center [72, 46] width 48 height 17
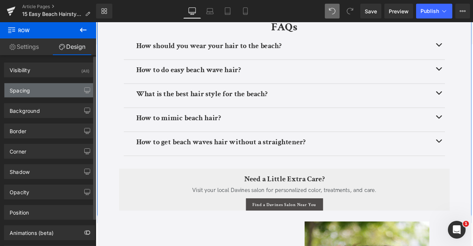
click at [58, 86] on div "Spacing" at bounding box center [49, 90] width 90 height 14
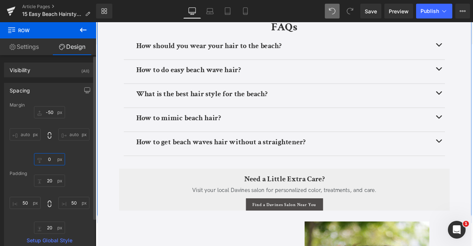
click at [49, 158] on input "0" at bounding box center [49, 159] width 31 height 12
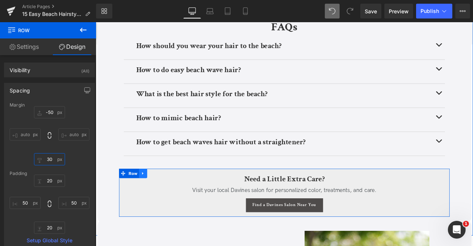
type input "30"
click at [152, 198] on icon at bounding box center [151, 201] width 5 height 6
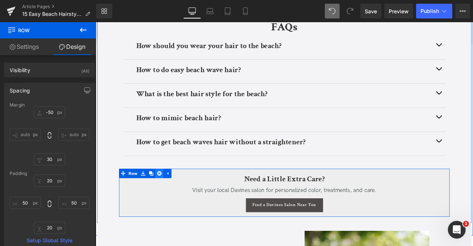
click at [171, 198] on icon at bounding box center [170, 200] width 5 height 5
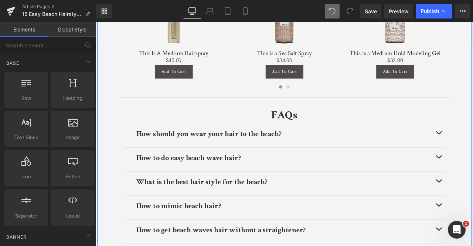
scroll to position [3043, 0]
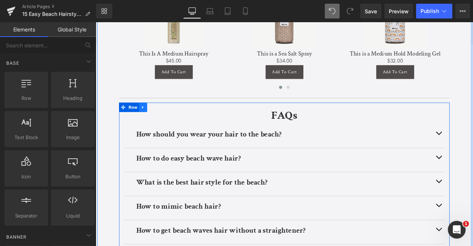
click at [151, 122] on icon at bounding box center [151, 122] width 1 height 3
click at [169, 122] on icon at bounding box center [170, 122] width 5 height 5
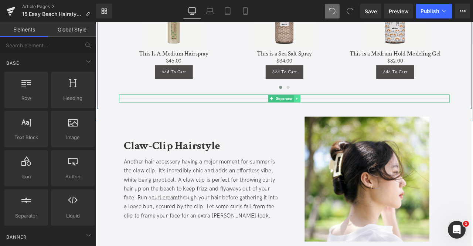
click at [334, 113] on icon at bounding box center [334, 112] width 4 height 4
click at [334, 113] on link at bounding box center [338, 112] width 8 height 9
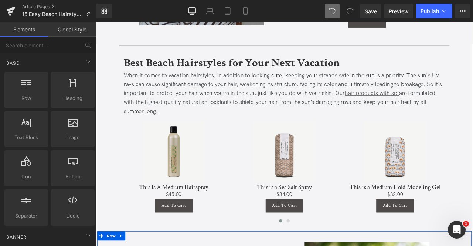
scroll to position [2885, 0]
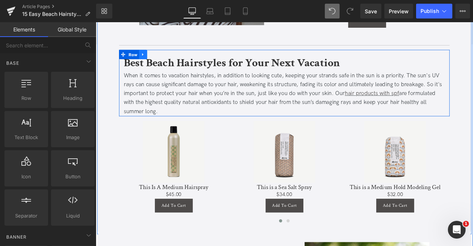
click at [151, 62] on icon at bounding box center [151, 61] width 5 height 6
click at [170, 59] on icon at bounding box center [170, 61] width 5 height 6
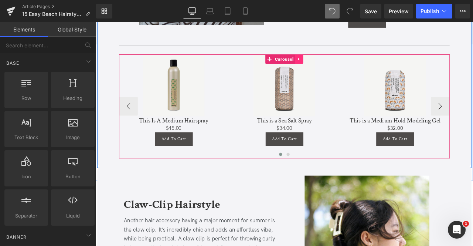
click at [335, 64] on icon at bounding box center [336, 66] width 5 height 6
click at [339, 65] on icon at bounding box center [341, 66] width 5 height 5
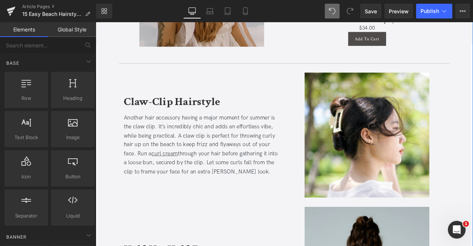
scroll to position [1834, 0]
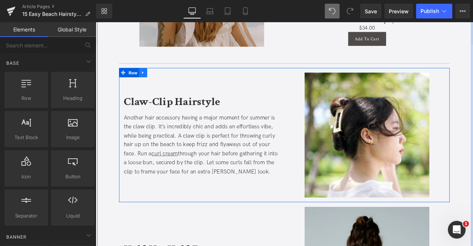
click at [151, 82] on icon at bounding box center [151, 82] width 5 height 6
click at [170, 81] on icon at bounding box center [170, 81] width 5 height 5
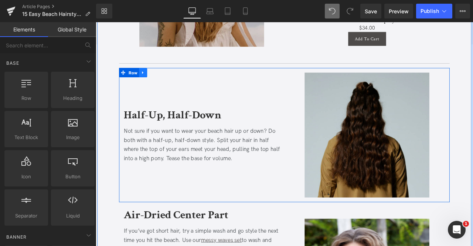
click at [151, 82] on icon at bounding box center [151, 82] width 5 height 6
click at [174, 82] on link at bounding box center [171, 81] width 10 height 11
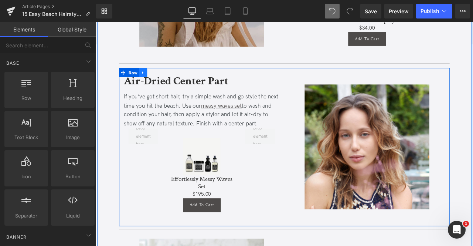
click at [150, 80] on icon at bounding box center [151, 82] width 5 height 6
click at [171, 81] on icon at bounding box center [170, 81] width 5 height 5
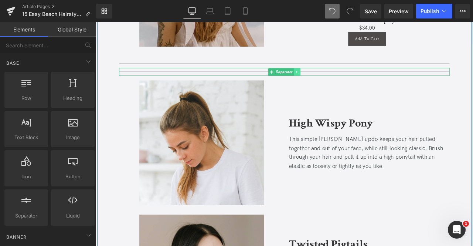
click at [333, 79] on icon at bounding box center [334, 81] width 4 height 4
click at [340, 80] on link at bounding box center [338, 80] width 8 height 9
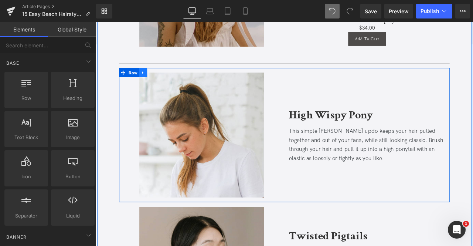
click at [153, 82] on link at bounding box center [152, 81] width 10 height 11
click at [170, 81] on icon at bounding box center [170, 82] width 5 height 6
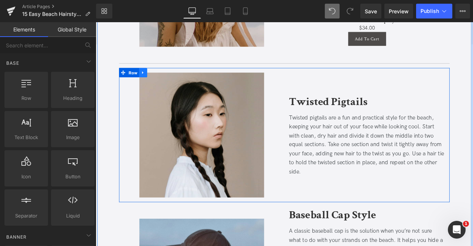
click at [151, 80] on icon at bounding box center [151, 82] width 5 height 6
click at [170, 80] on icon at bounding box center [170, 81] width 5 height 5
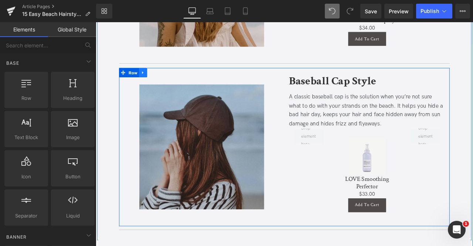
click at [151, 80] on icon at bounding box center [151, 82] width 5 height 6
click at [169, 80] on icon at bounding box center [170, 81] width 5 height 5
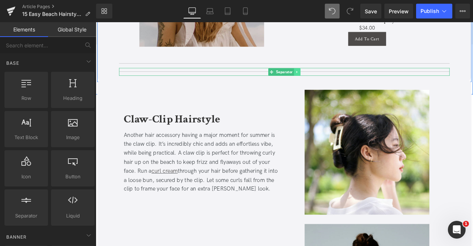
click at [332, 80] on icon at bounding box center [334, 81] width 4 height 4
click at [337, 80] on icon at bounding box center [338, 81] width 4 height 4
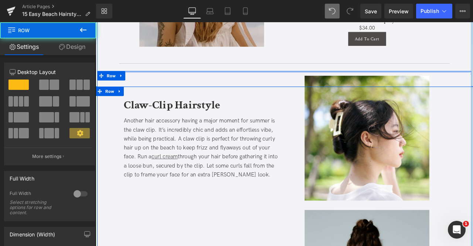
drag, startPoint x: 277, startPoint y: 85, endPoint x: 274, endPoint y: 72, distance: 13.0
click at [274, 72] on div "Image 15 Easy Beach Hairstyles to Try This Summer Heading Updated on August 12,…" at bounding box center [319, 70] width 447 height 3765
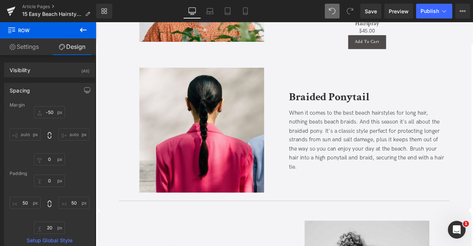
scroll to position [689, 0]
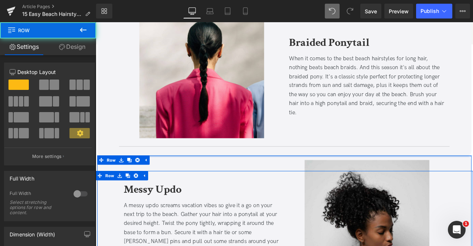
drag, startPoint x: 298, startPoint y: 183, endPoint x: 294, endPoint y: 169, distance: 15.0
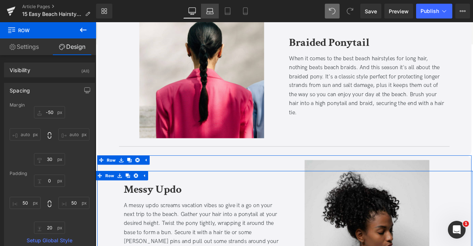
click at [205, 9] on link "Laptop" at bounding box center [210, 11] width 18 height 15
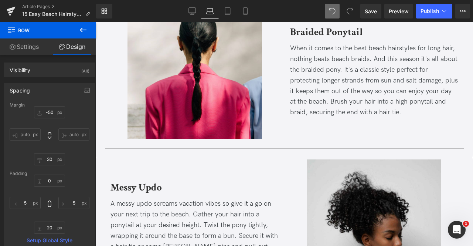
scroll to position [687, 0]
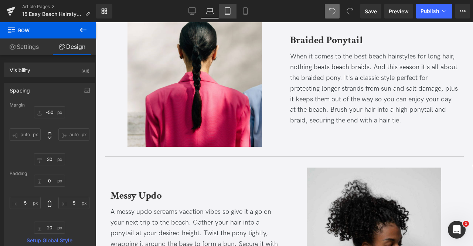
click at [231, 8] on icon at bounding box center [227, 10] width 7 height 7
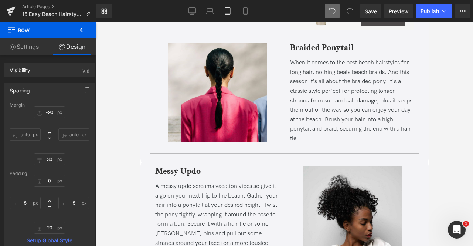
scroll to position [603, 0]
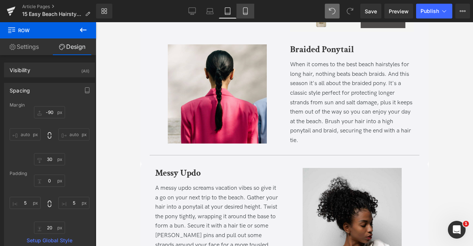
click at [243, 11] on icon at bounding box center [245, 11] width 4 height 7
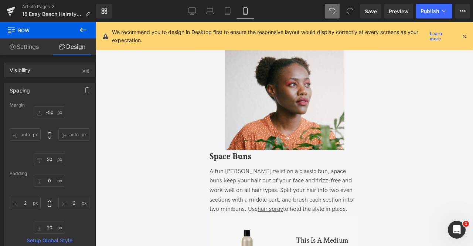
scroll to position [965, 0]
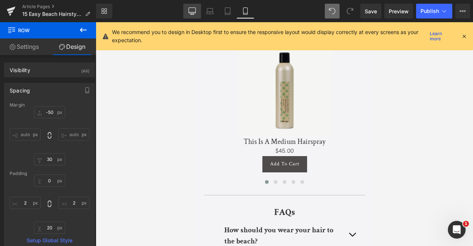
click at [191, 13] on icon at bounding box center [191, 11] width 7 height 6
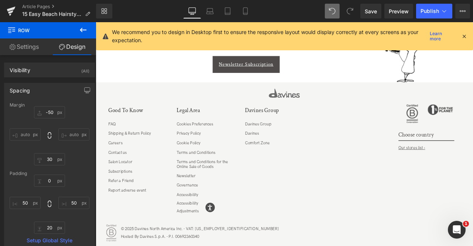
scroll to position [771, 0]
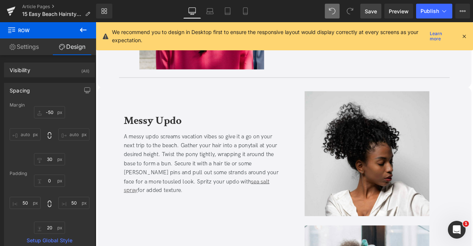
click at [375, 14] on span "Save" at bounding box center [371, 11] width 12 height 8
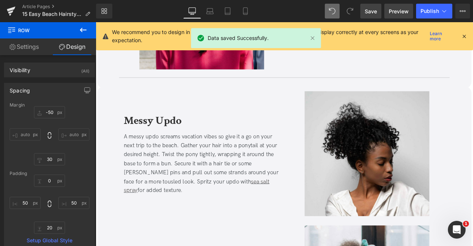
click at [403, 5] on link "Preview" at bounding box center [398, 11] width 29 height 15
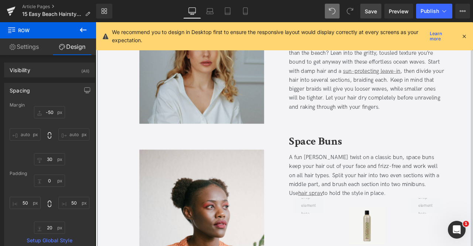
scroll to position [0, 0]
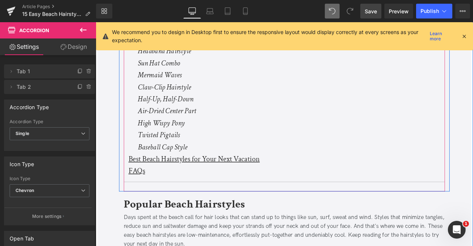
scroll to position [303, 0]
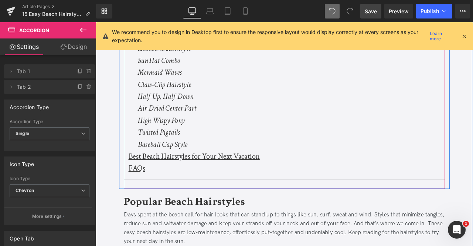
click at [160, 185] on div "Best Beach Hairstyles for Your Next Vacation Text Block" at bounding box center [318, 181] width 369 height 14
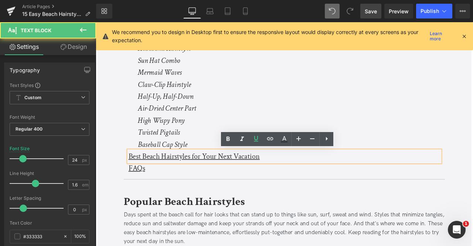
click at [144, 178] on u "Best Beach Hairstyles for Your Next Vacation" at bounding box center [212, 180] width 156 height 11
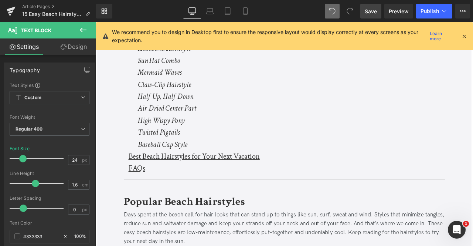
drag, startPoint x: 75, startPoint y: 51, endPoint x: 38, endPoint y: 156, distance: 111.2
click at [75, 51] on link "Design" at bounding box center [74, 46] width 48 height 17
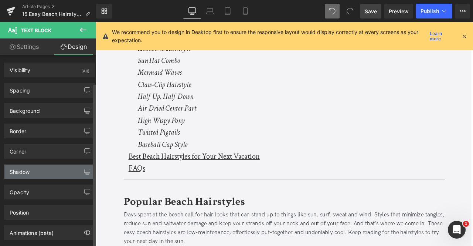
scroll to position [33, 0]
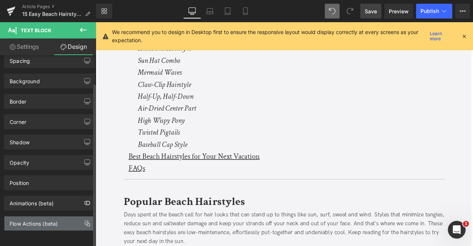
click at [45, 221] on div "Flow Actions (beta)" at bounding box center [34, 221] width 48 height 10
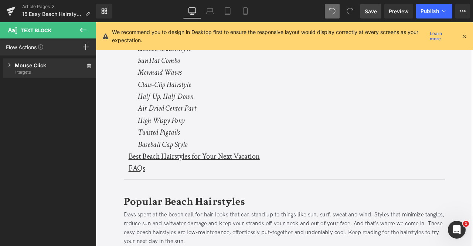
click at [44, 65] on div "Mouse Click" at bounding box center [50, 65] width 70 height 8
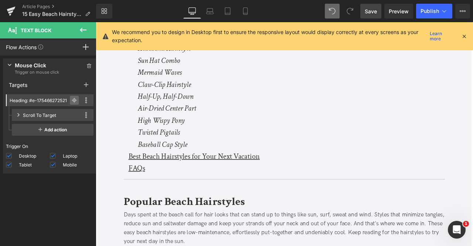
click at [74, 99] on icon at bounding box center [74, 100] width 5 height 5
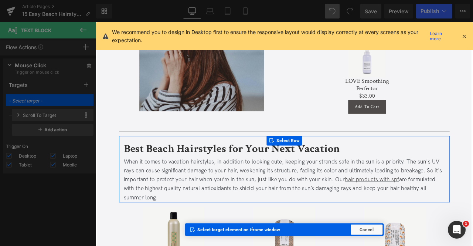
scroll to position [3064, 0]
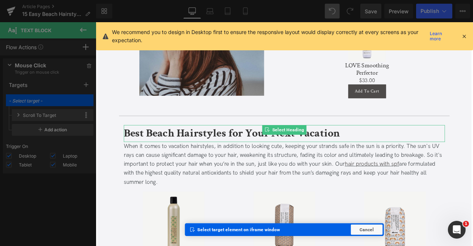
click at [161, 151] on b "Best Beach Hairstyles for Your Next Vacation" at bounding box center [257, 153] width 256 height 17
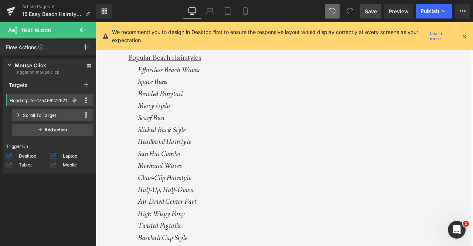
scroll to position [311, 0]
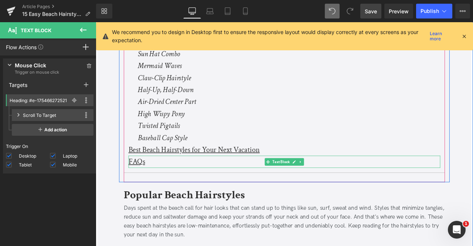
click at [139, 185] on u "FAQs" at bounding box center [144, 186] width 20 height 11
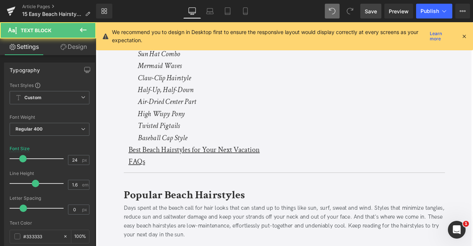
drag, startPoint x: 75, startPoint y: 41, endPoint x: 55, endPoint y: 67, distance: 31.9
click at [75, 41] on link "Design" at bounding box center [74, 46] width 48 height 17
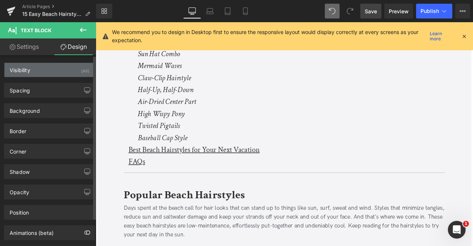
click at [55, 67] on div "Visibility (All)" at bounding box center [49, 70] width 90 height 14
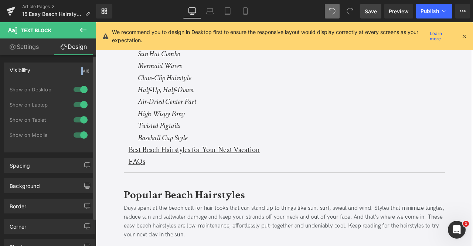
click at [55, 67] on div "Visibility (All)" at bounding box center [49, 70] width 90 height 14
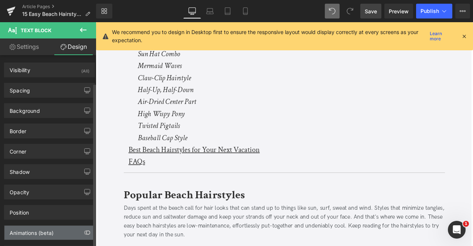
scroll to position [33, 0]
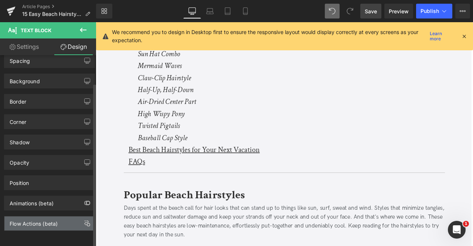
click at [29, 221] on div "Flow Actions (beta)" at bounding box center [49, 223] width 90 height 14
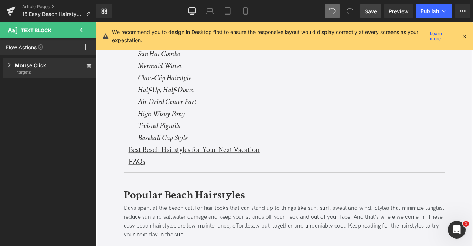
click at [53, 68] on div "Mouse Click" at bounding box center [50, 65] width 70 height 8
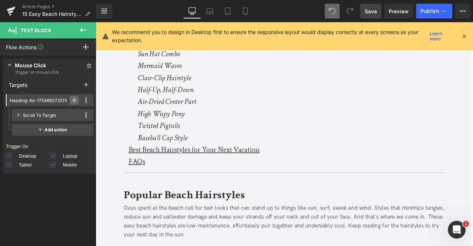
click at [72, 100] on icon at bounding box center [74, 100] width 5 height 5
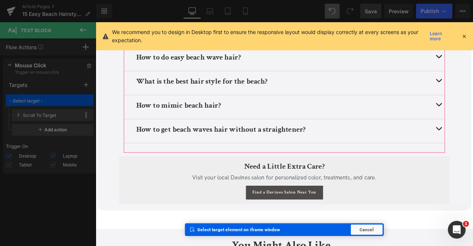
scroll to position [3312, 0]
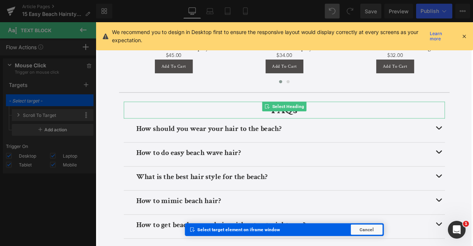
click at [321, 127] on b "FAQs" at bounding box center [319, 125] width 31 height 17
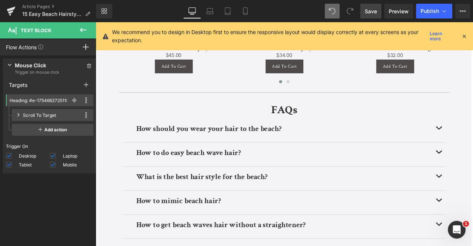
click at [369, 16] on link "Save" at bounding box center [370, 11] width 21 height 15
click at [438, 11] on span "Publish" at bounding box center [429, 11] width 18 height 6
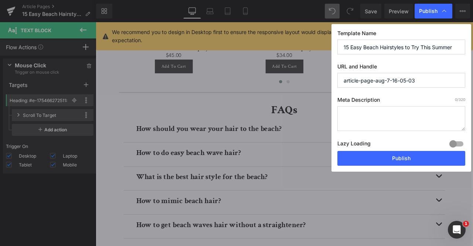
click at [361, 80] on input "article-page-aug-7-16-05-03" at bounding box center [401, 80] width 128 height 15
click at [375, 117] on textarea at bounding box center [401, 118] width 128 height 25
paste textarea "Explore 15 easy beach hairstyles perfect for summer with styling tips and vacat…"
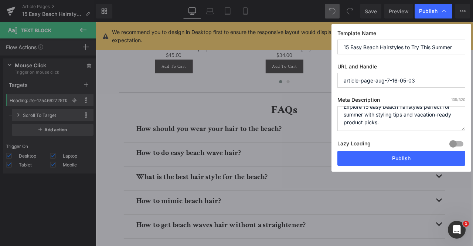
scroll to position [7, 0]
type textarea "Explore 15 easy beach hairstyles perfect for summer with styling tips and vacat…"
click at [426, 80] on input "article-page-aug-7-16-05-03" at bounding box center [401, 80] width 128 height 15
paste input "/15-easy-beach-hairstyles"
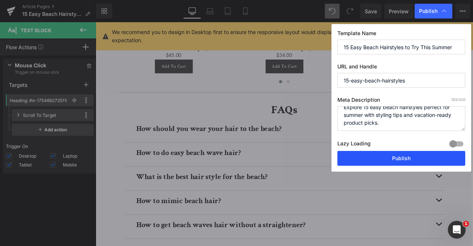
type input "15-easy-beach-hairstyles"
click at [374, 156] on button "Publish" at bounding box center [401, 158] width 128 height 15
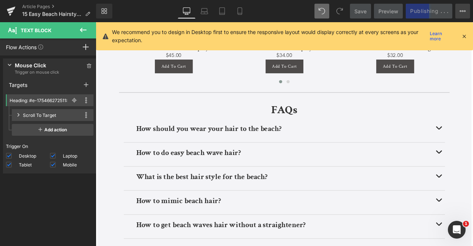
click at [463, 9] on icon at bounding box center [463, 11] width 6 height 6
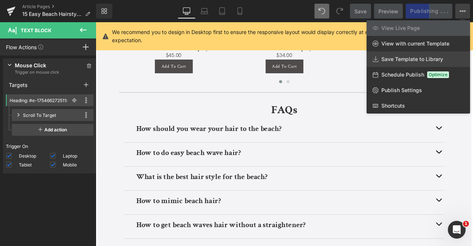
click at [411, 59] on span "Save Template to Library" at bounding box center [412, 59] width 62 height 7
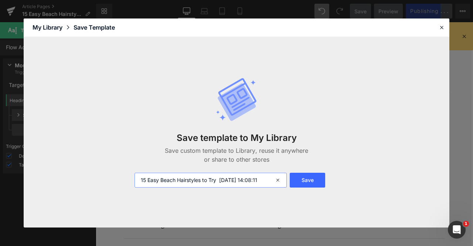
click at [142, 178] on input "15 Easy Beach Hairstyles to Try 2025-08-19 14:08:11" at bounding box center [210, 180] width 152 height 15
type input "THIS: 15 Easy Beach Hairstyles to Try 2025-08-19 14:08:11"
click at [310, 179] on button "Save" at bounding box center [307, 180] width 35 height 15
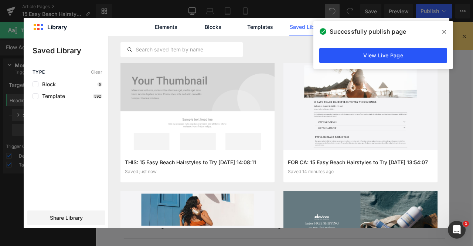
click at [423, 55] on link "View Live Page" at bounding box center [383, 55] width 128 height 15
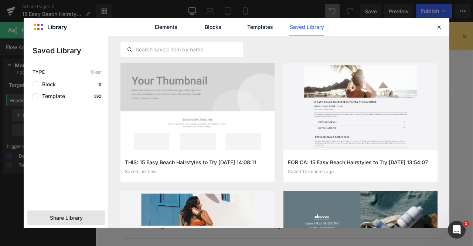
click at [79, 213] on div "Share Library" at bounding box center [66, 217] width 78 height 15
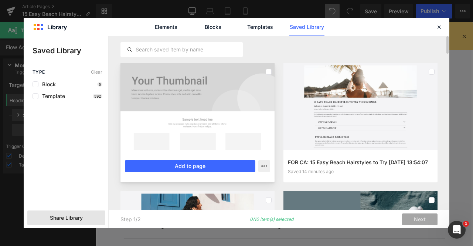
click at [268, 88] on div at bounding box center [197, 106] width 154 height 87
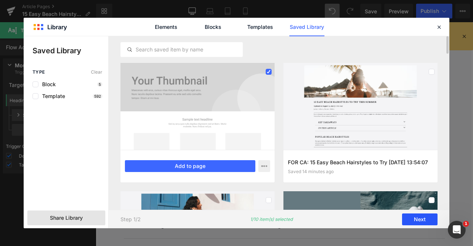
click at [408, 219] on button "Next" at bounding box center [419, 219] width 35 height 12
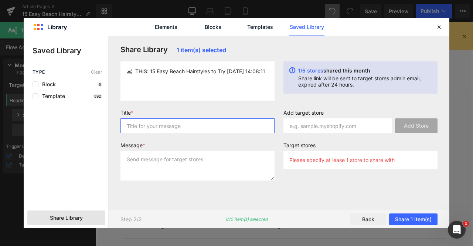
click at [183, 122] on input "text" at bounding box center [197, 125] width 154 height 15
type input "liv"
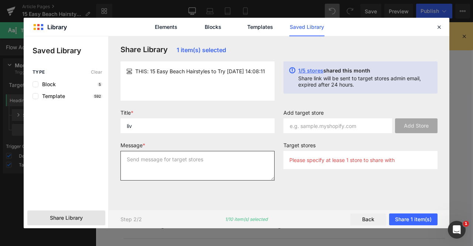
click at [197, 156] on textarea at bounding box center [197, 166] width 154 height 30
type textarea "v"
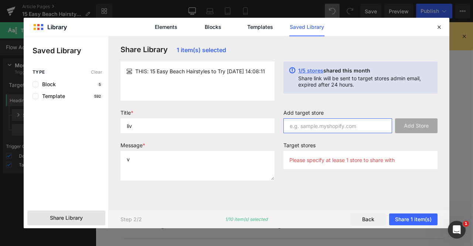
click at [348, 124] on input "text" at bounding box center [337, 125] width 109 height 15
paste input "Davines-canada.myshopify.com"
type input "Davines-canada.myshopify.com"
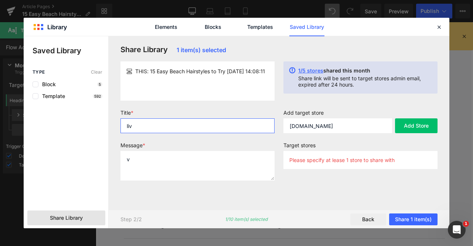
click at [228, 128] on input "liv" at bounding box center [197, 125] width 154 height 15
type input "oops sent the wrng one before"
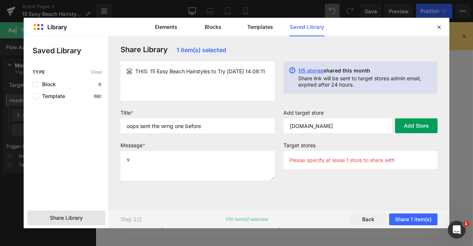
click at [416, 131] on button "Add Store" at bounding box center [416, 125] width 42 height 15
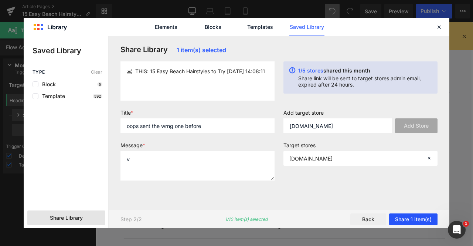
click at [399, 220] on button "Share 1 item(s)" at bounding box center [413, 219] width 48 height 12
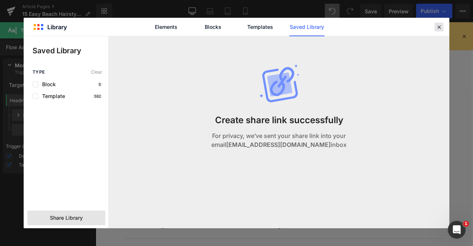
click at [440, 27] on icon at bounding box center [439, 27] width 7 height 7
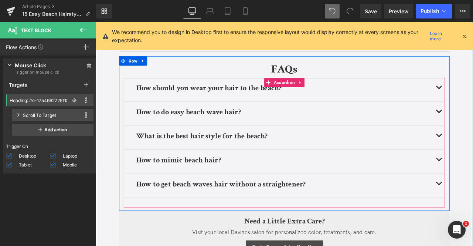
scroll to position [3360, 0]
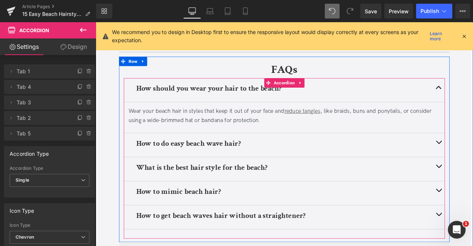
click at [189, 145] on article "Wear your beach hair in styles that keep it out of your face and reduce tangles…" at bounding box center [319, 135] width 381 height 37
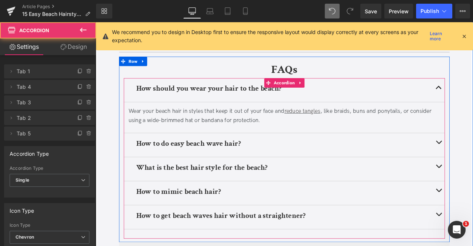
click at [188, 137] on div "Wear your beach hair in styles that keep it out of your face and reduce tangles…" at bounding box center [318, 133] width 369 height 21
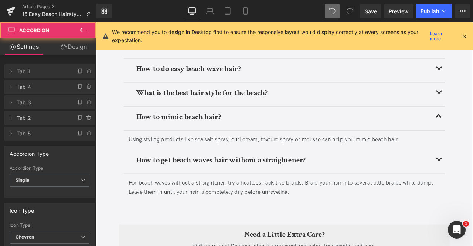
scroll to position [3389, 0]
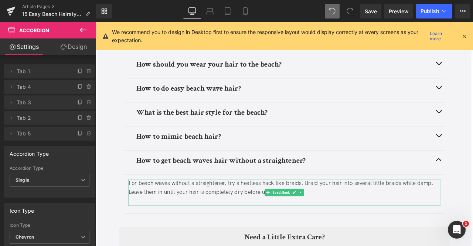
click at [355, 229] on div at bounding box center [318, 234] width 369 height 11
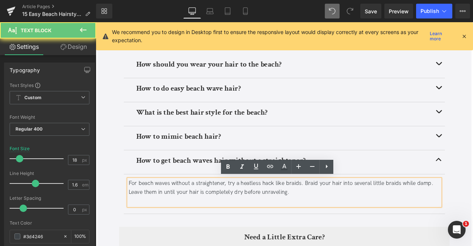
click at [337, 232] on div at bounding box center [318, 234] width 369 height 11
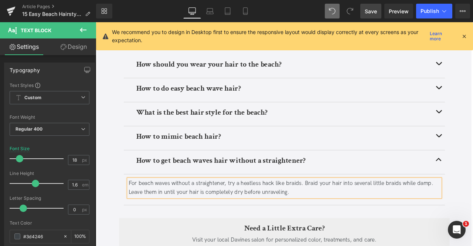
click at [366, 16] on link "Save" at bounding box center [370, 11] width 21 height 15
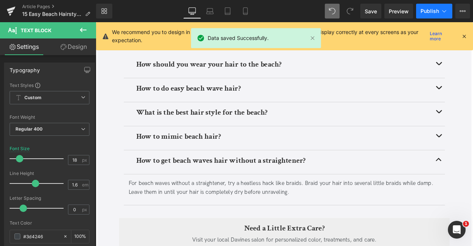
click at [433, 8] on span "Publish" at bounding box center [429, 11] width 18 height 6
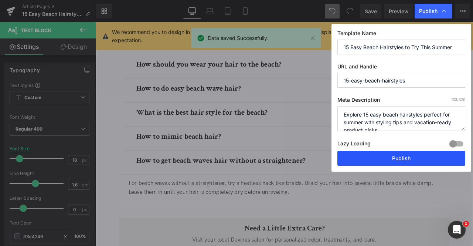
click at [376, 161] on button "Publish" at bounding box center [401, 158] width 128 height 15
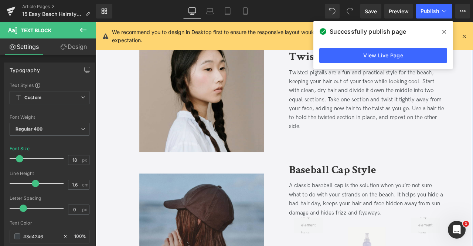
scroll to position [2691, 0]
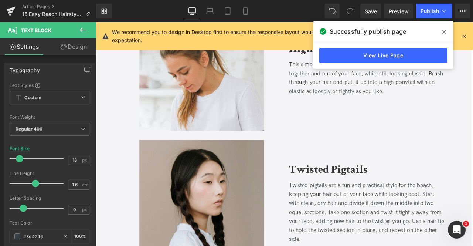
click at [444, 30] on icon at bounding box center [444, 32] width 4 height 6
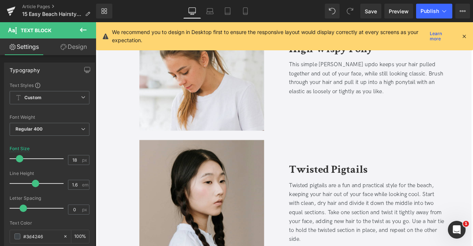
click at [464, 35] on icon at bounding box center [464, 36] width 7 height 7
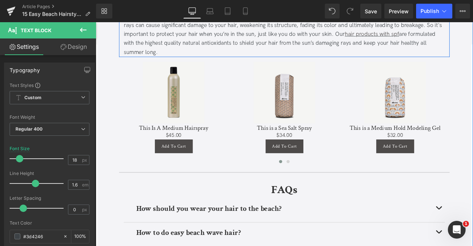
scroll to position [3239, 0]
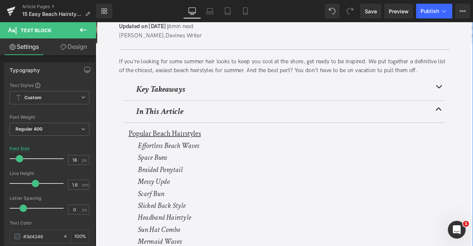
scroll to position [0, 0]
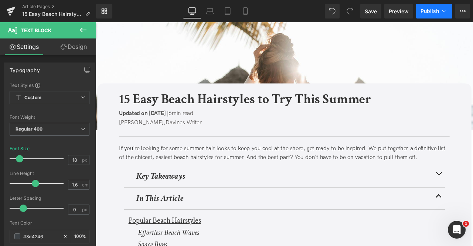
click at [446, 7] on icon at bounding box center [443, 10] width 7 height 7
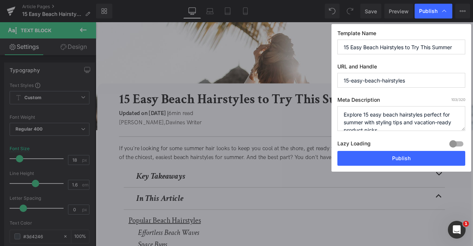
click at [429, 47] on input "15 Easy Beach Hairstyles to Try This Summer" at bounding box center [401, 47] width 128 height 15
click at [432, 87] on div "Template Name 15 Easy Beach Hairstyles to Try This Summer URL and Handle 15-eas…" at bounding box center [401, 97] width 140 height 147
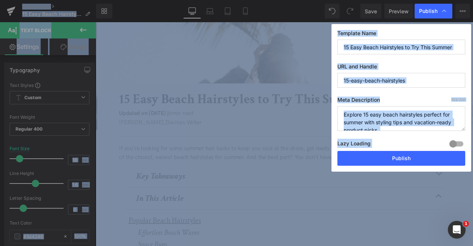
click at [422, 81] on input "15-easy-beach-hairstyles" at bounding box center [401, 80] width 128 height 15
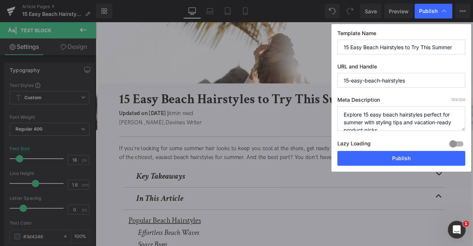
click at [429, 112] on textarea "Explore 15 easy beach hairstyles perfect for summer with styling tips and vacat…" at bounding box center [401, 118] width 128 height 25
